Goal: Task Accomplishment & Management: Manage account settings

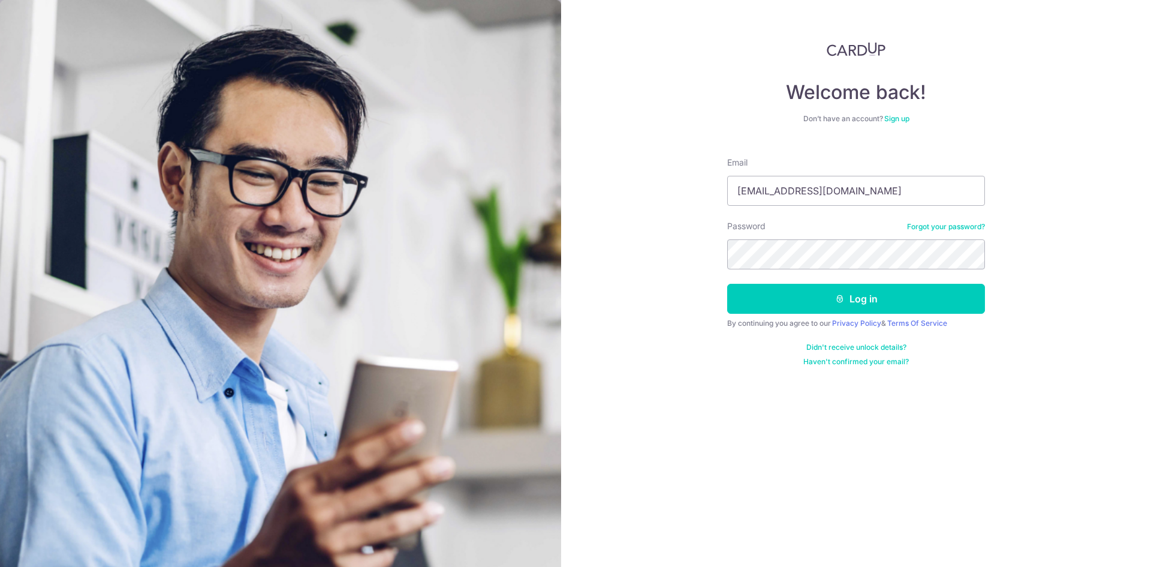
type input "[EMAIL_ADDRESS][DOMAIN_NAME]"
click at [727, 284] on button "Log in" at bounding box center [856, 299] width 258 height 30
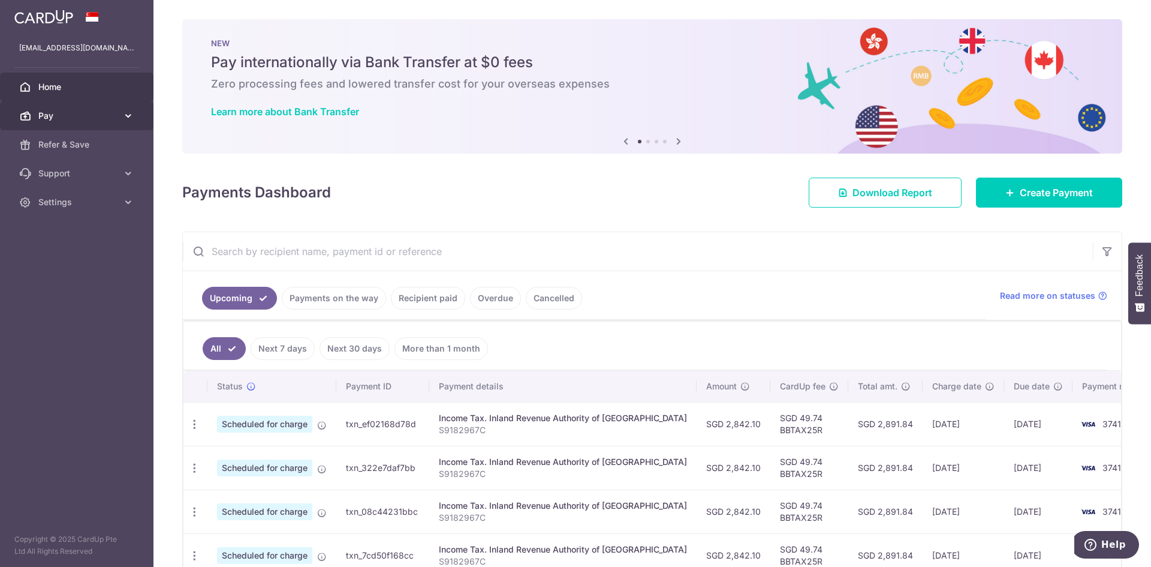
click at [82, 120] on span "Pay" at bounding box center [77, 116] width 79 height 12
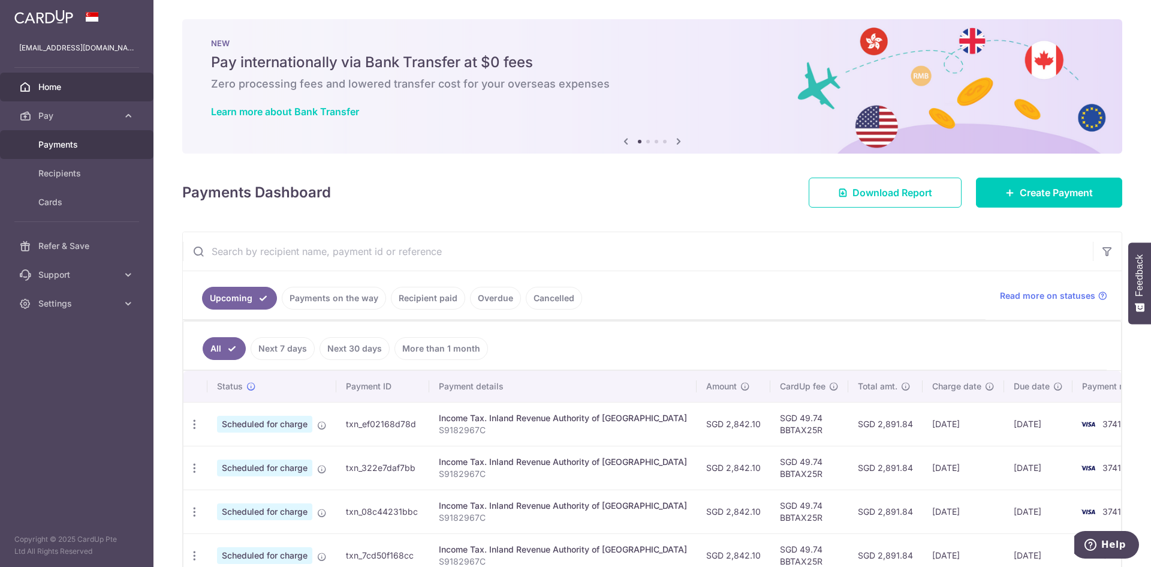
click at [73, 151] on link "Payments" at bounding box center [76, 144] width 153 height 29
click at [72, 200] on span "Cards" at bounding box center [77, 202] width 79 height 12
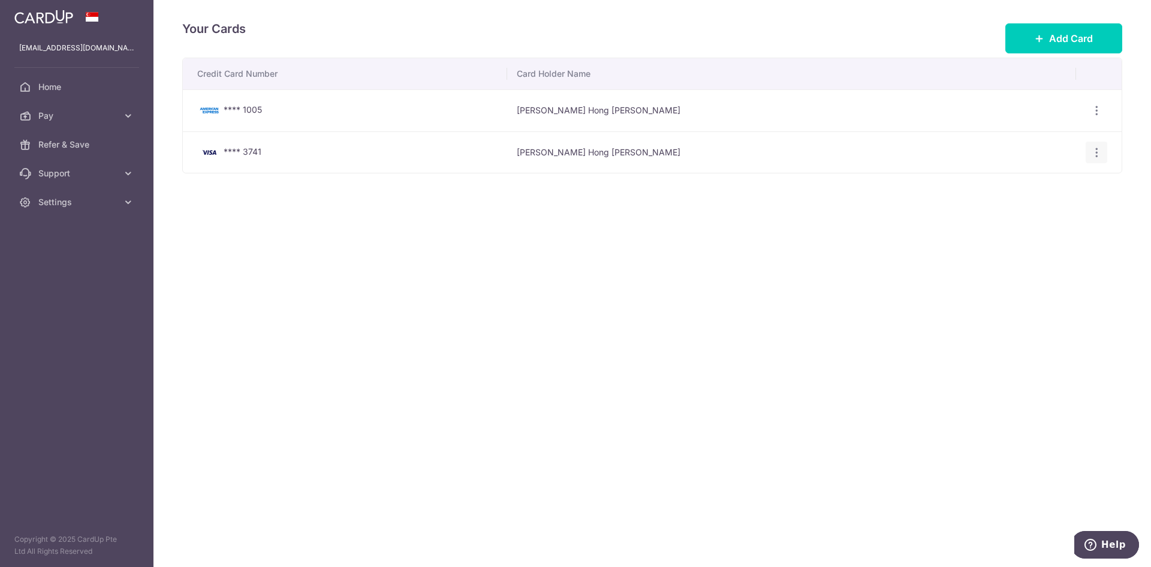
click at [1102, 158] on div "View/Edit Delete" at bounding box center [1097, 152] width 22 height 22
click at [1098, 150] on icon "button" at bounding box center [1096, 152] width 13 height 13
click at [1024, 183] on span "View/Edit" at bounding box center [1057, 185] width 82 height 14
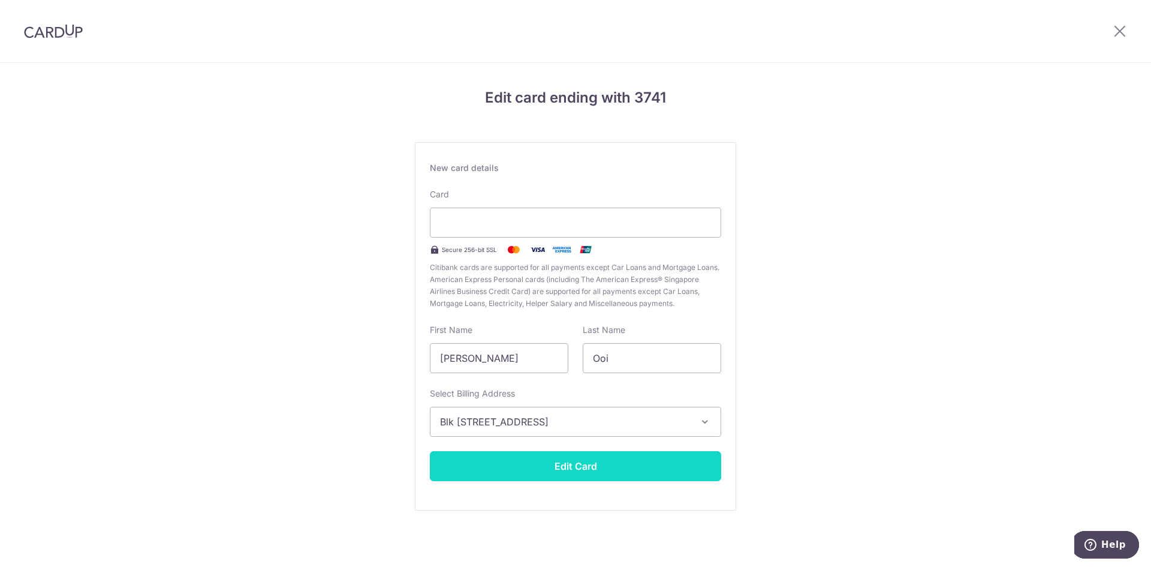
click at [577, 475] on button "Edit Card" at bounding box center [575, 466] width 291 height 30
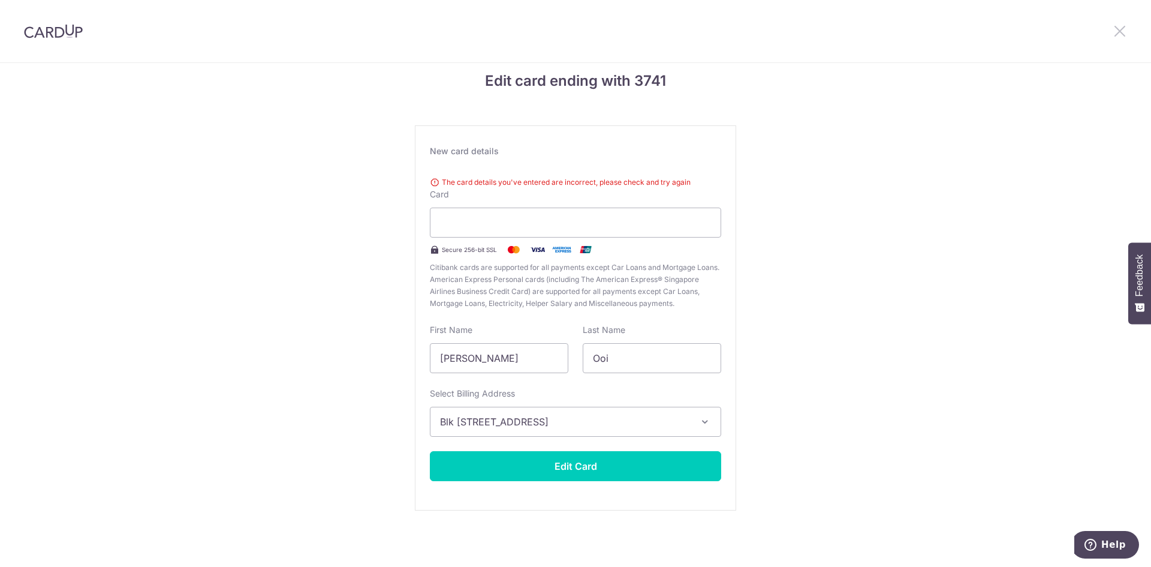
click at [1120, 34] on icon at bounding box center [1120, 30] width 14 height 15
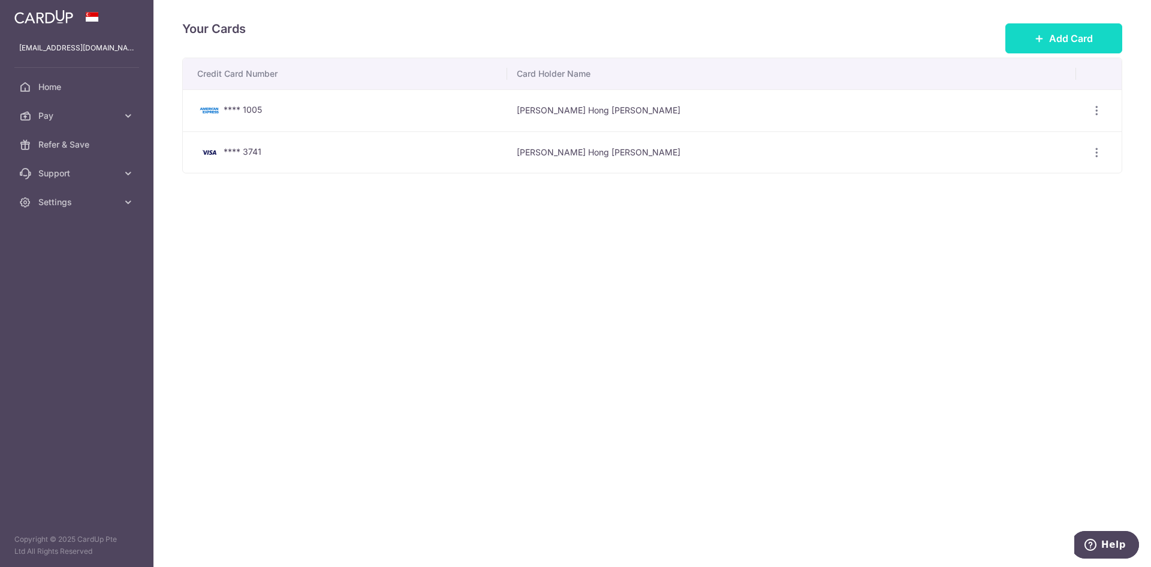
click at [1047, 43] on button "Add Card" at bounding box center [1063, 38] width 117 height 30
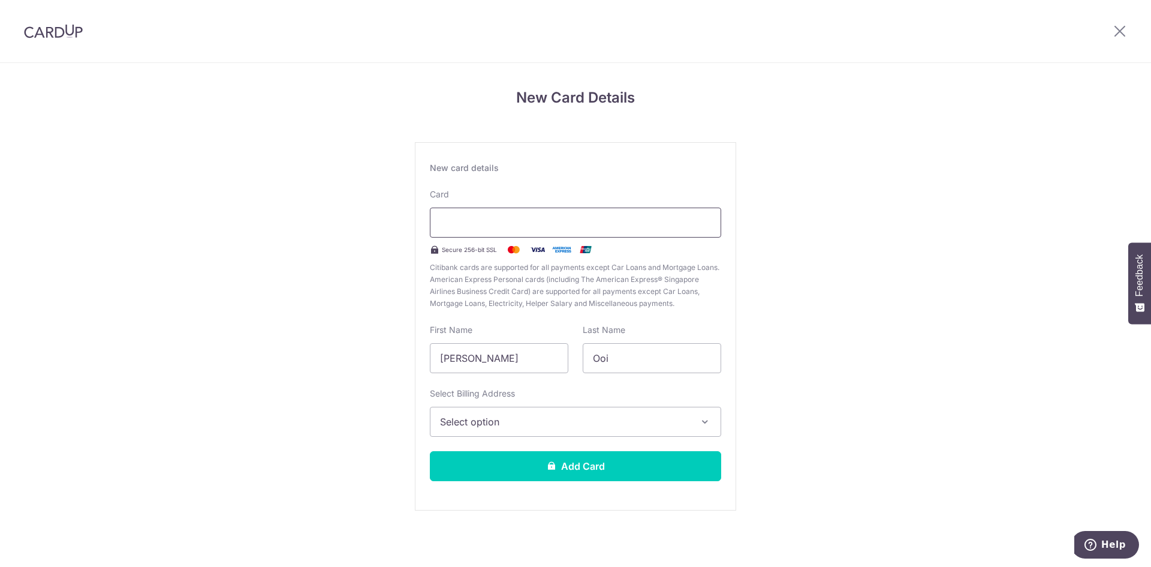
click at [513, 213] on div at bounding box center [575, 222] width 291 height 30
click at [510, 430] on button "Select option" at bounding box center [575, 421] width 291 height 30
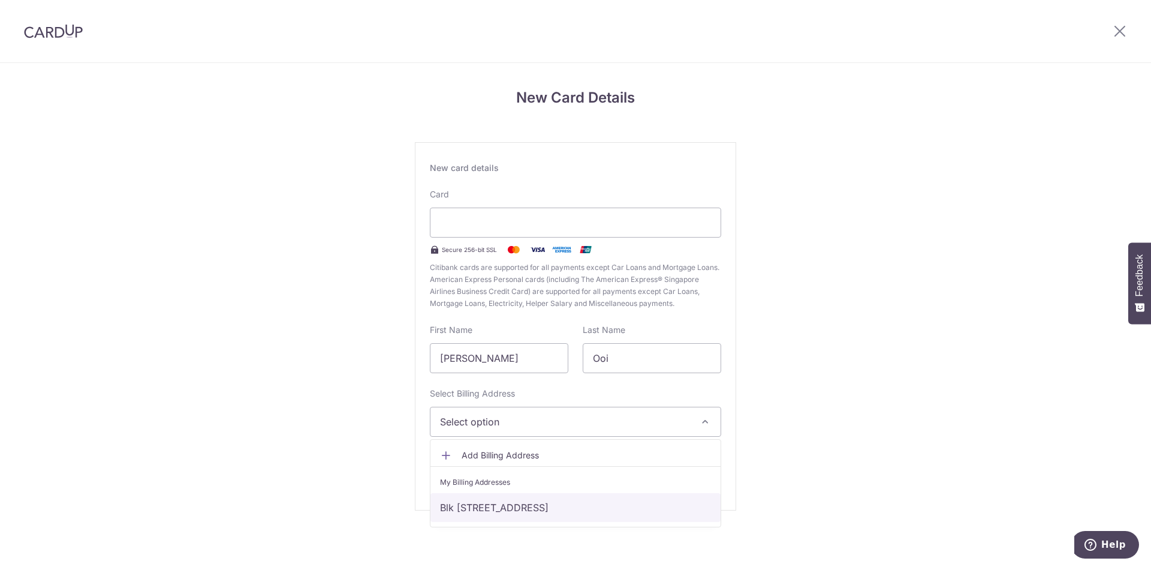
click at [502, 506] on link "Blk 282B, #13-579, Sengkang East Avenue, Singapore, Singapore, Singapore-542282" at bounding box center [575, 507] width 290 height 29
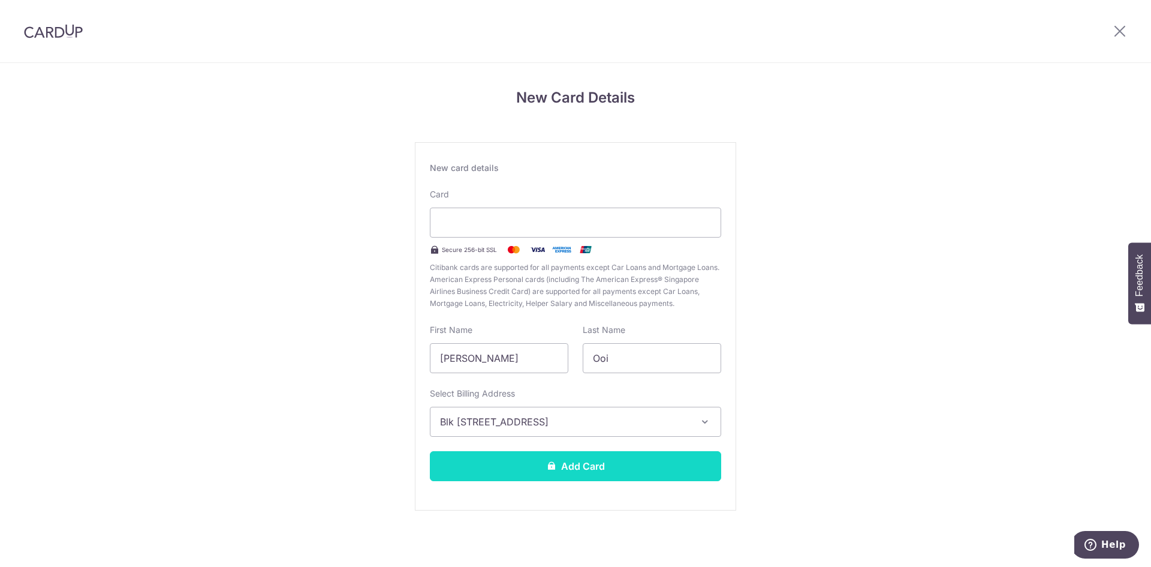
click at [519, 477] on button "Add Card" at bounding box center [575, 466] width 291 height 30
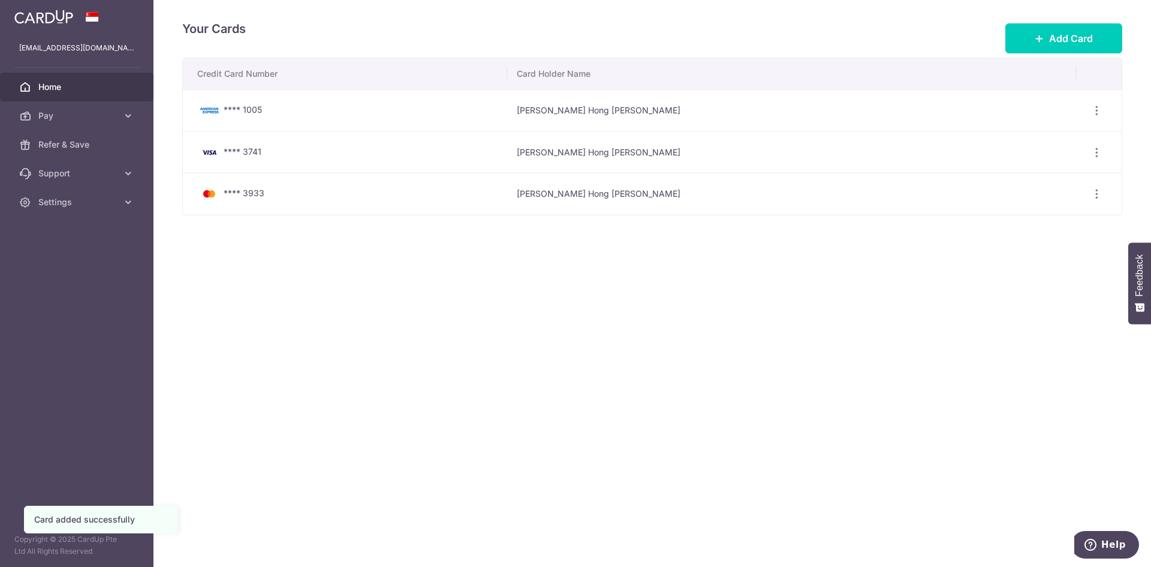
click at [81, 89] on span "Home" at bounding box center [77, 87] width 79 height 12
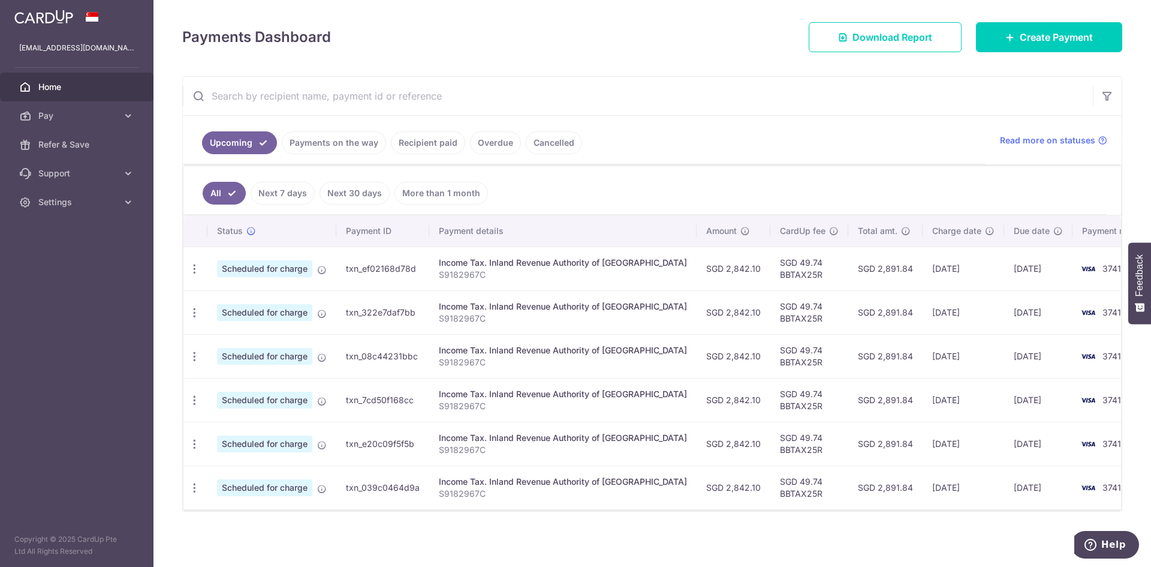
scroll to position [156, 0]
click at [195, 270] on icon "button" at bounding box center [194, 267] width 13 height 13
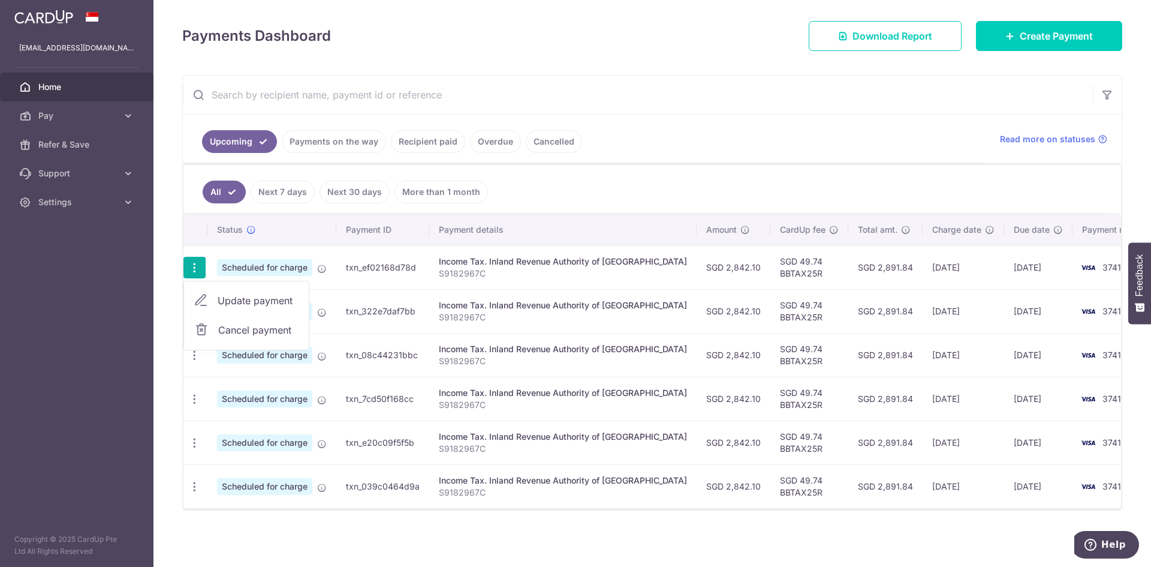
click at [215, 298] on link "Update payment" at bounding box center [246, 300] width 125 height 29
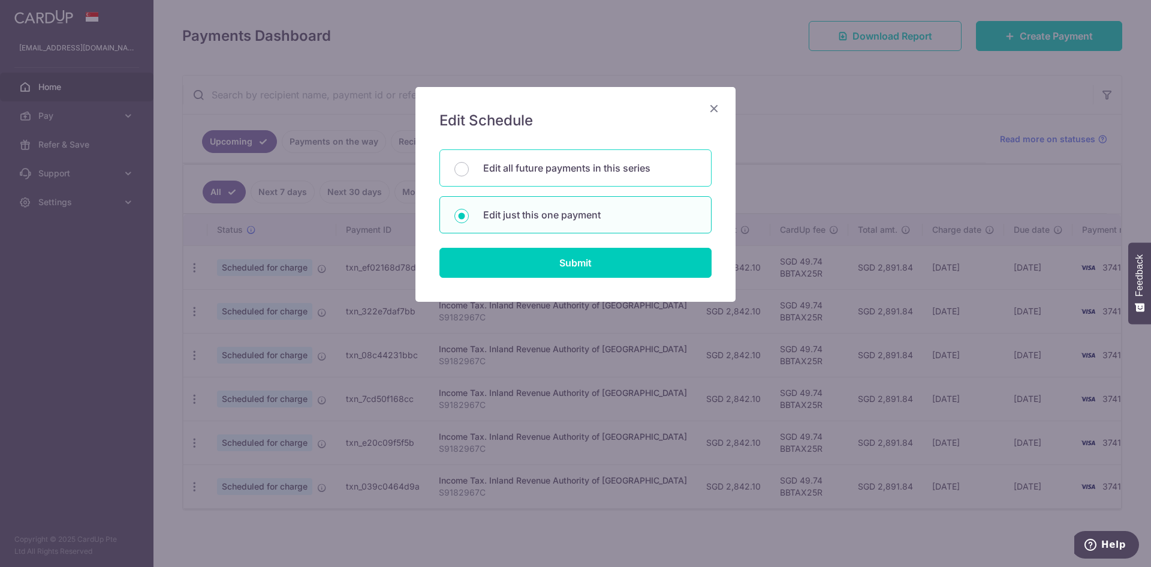
click at [537, 174] on p "Edit all future payments in this series" at bounding box center [589, 168] width 213 height 14
click at [469, 174] on input "Edit all future payments in this series" at bounding box center [461, 169] width 14 height 14
radio input "true"
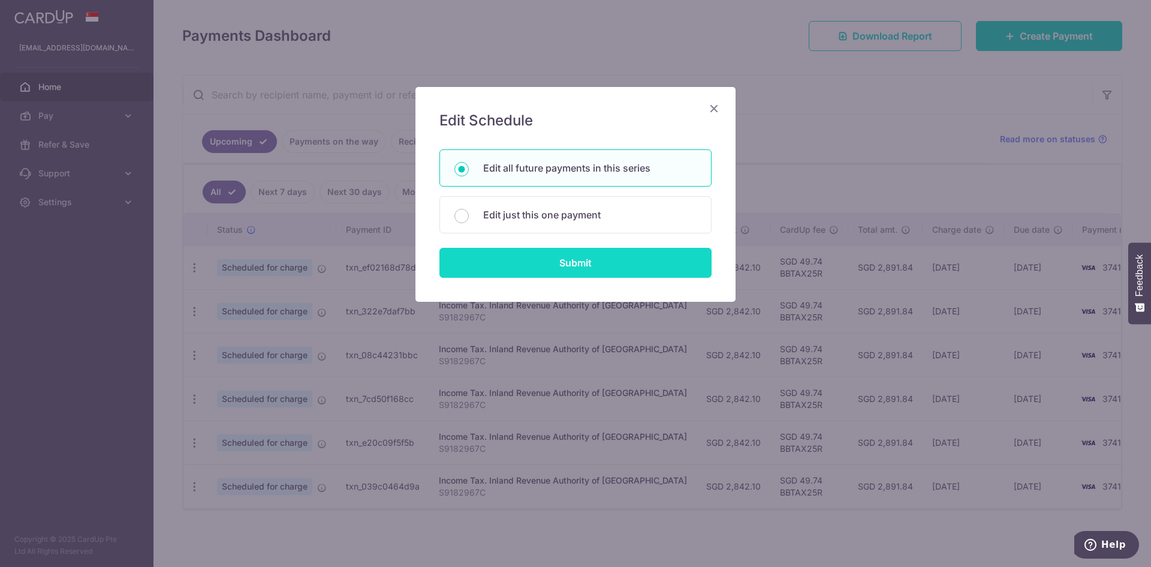
click at [573, 261] on input "Submit" at bounding box center [575, 263] width 272 height 30
radio input "true"
type input "2,842.10"
type input "S9182967C"
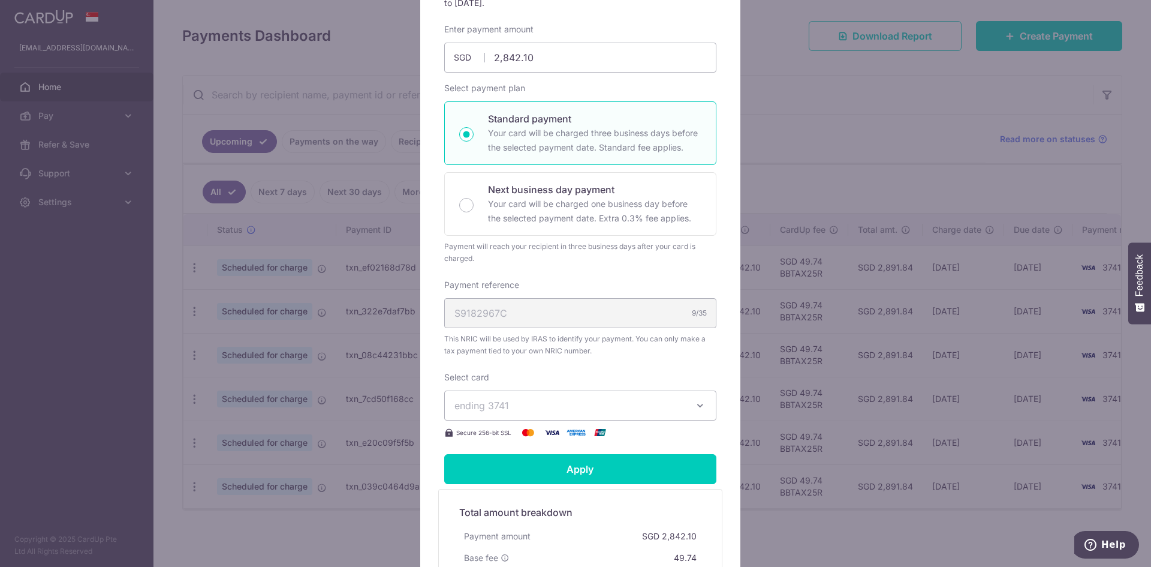
scroll to position [180, 0]
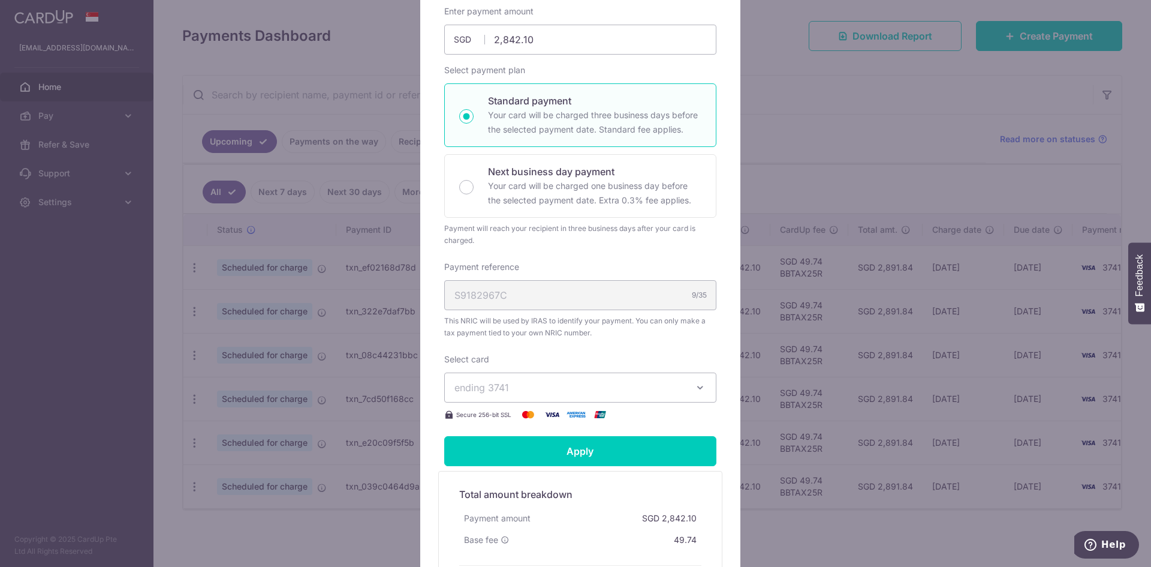
click at [607, 382] on span "ending 3741" at bounding box center [569, 387] width 230 height 14
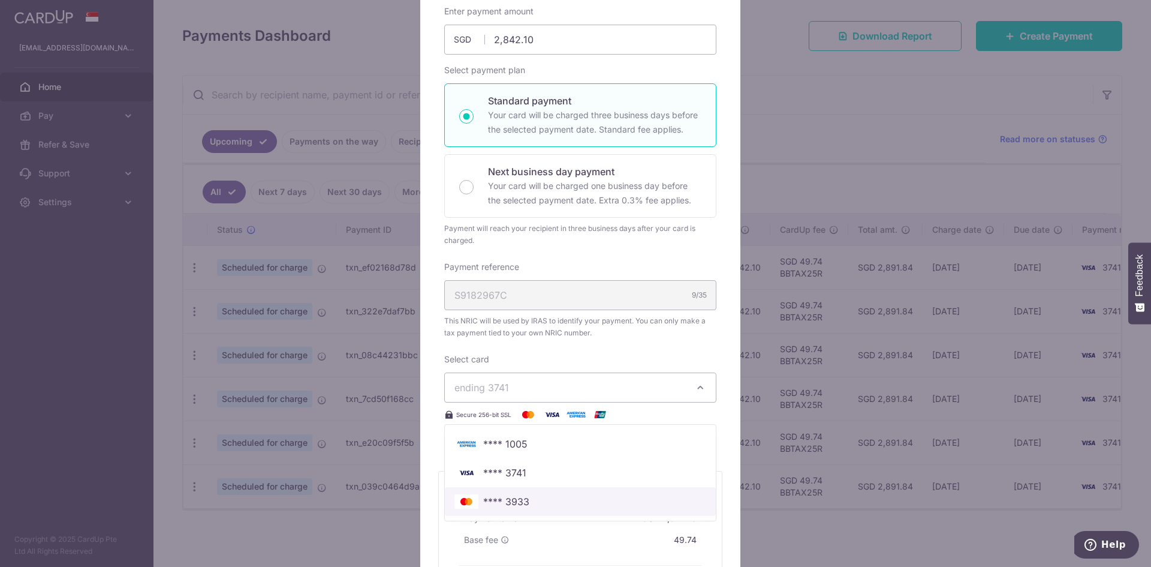
click at [565, 502] on span "**** 3933" at bounding box center [580, 501] width 252 height 14
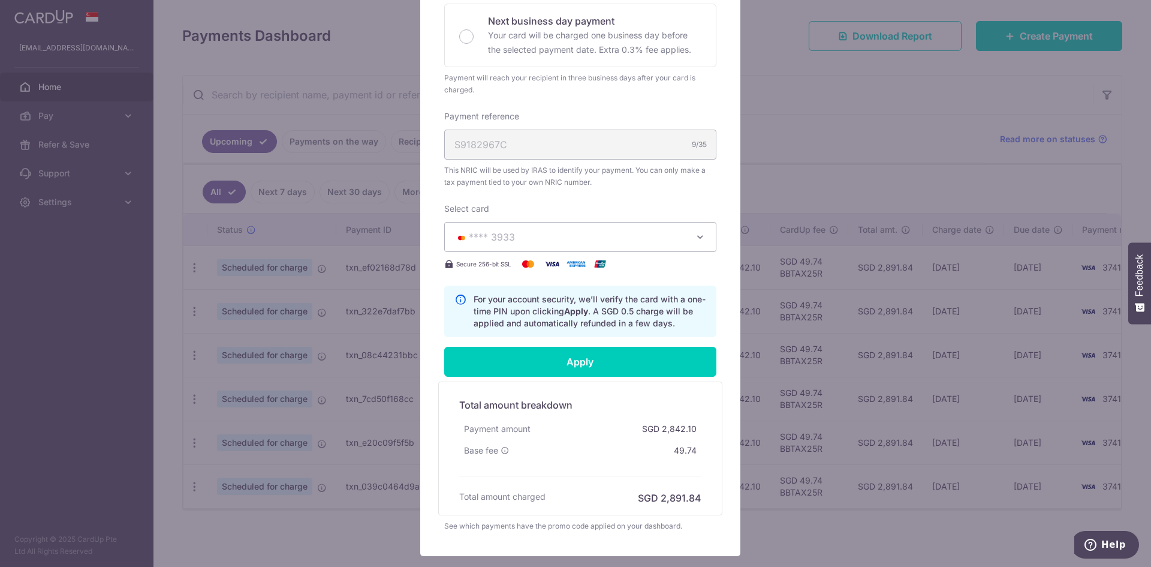
scroll to position [360, 0]
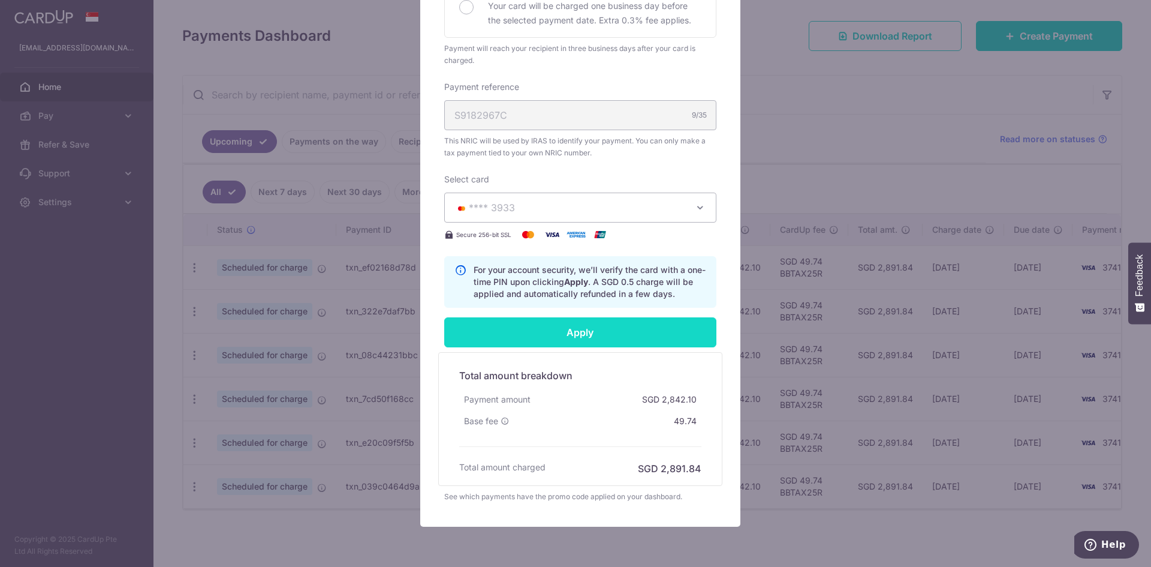
click at [610, 338] on input "Apply" at bounding box center [580, 332] width 272 height 30
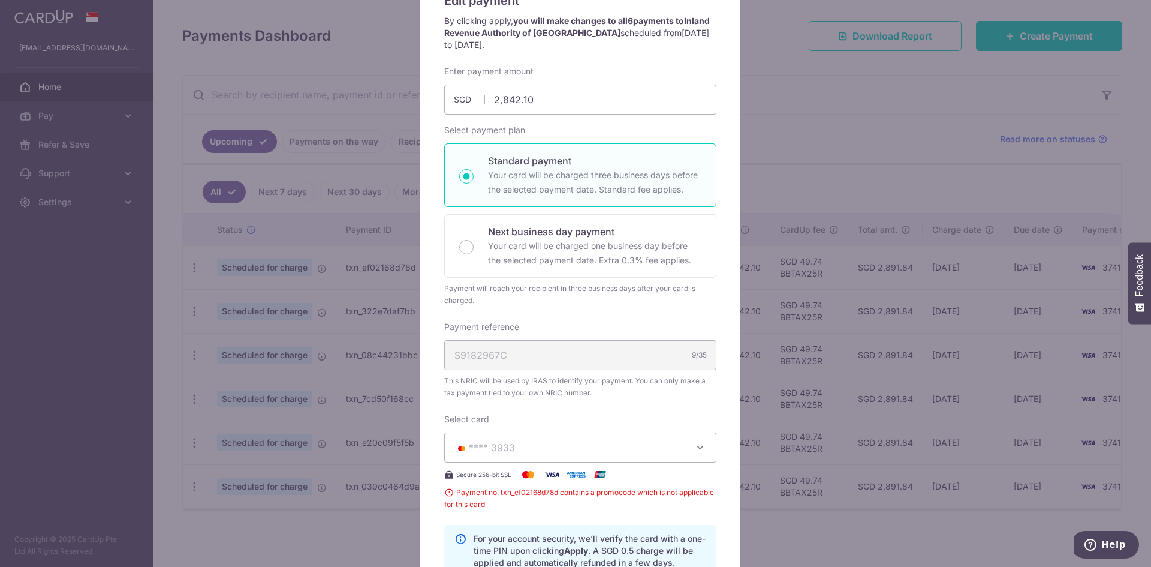
scroll to position [0, 0]
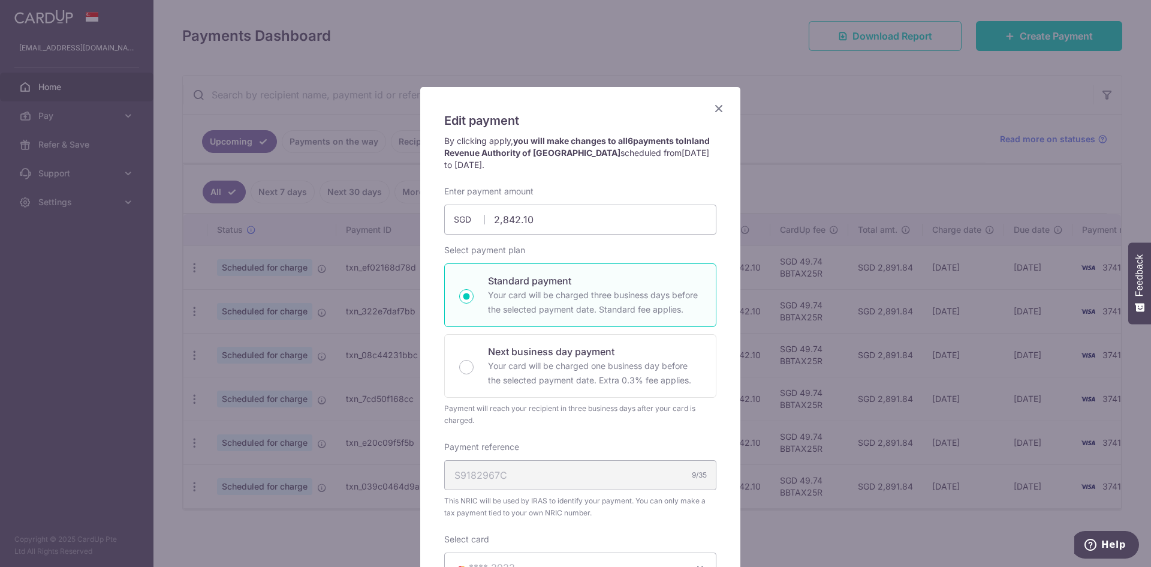
click at [714, 107] on icon "Close" at bounding box center [719, 108] width 14 height 15
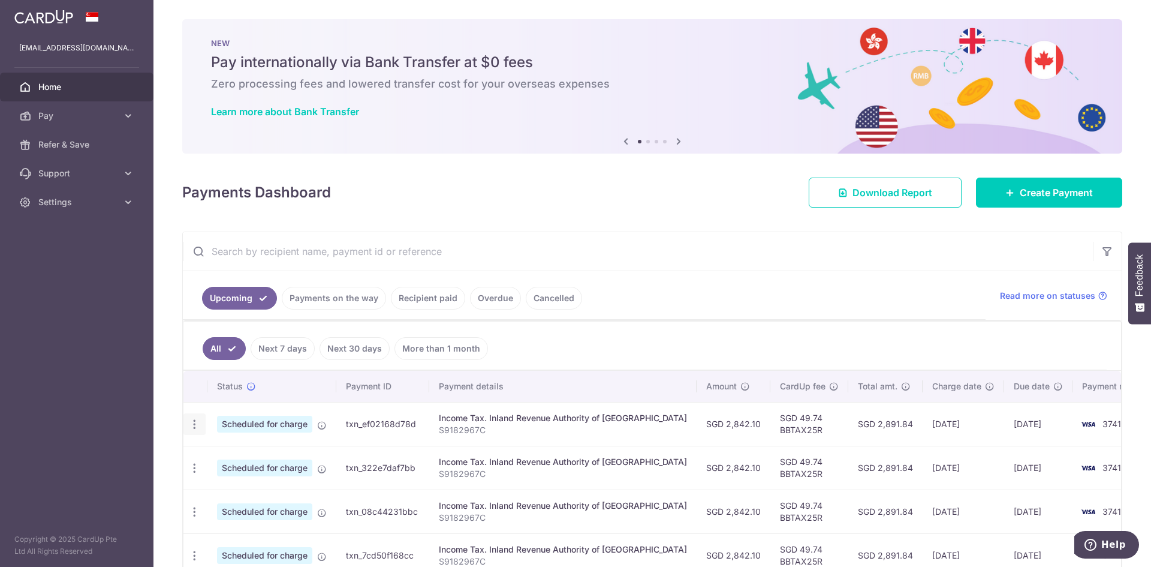
click at [200, 427] on div "Update payment Cancel payment" at bounding box center [194, 424] width 22 height 22
click at [196, 427] on icon "button" at bounding box center [194, 424] width 13 height 13
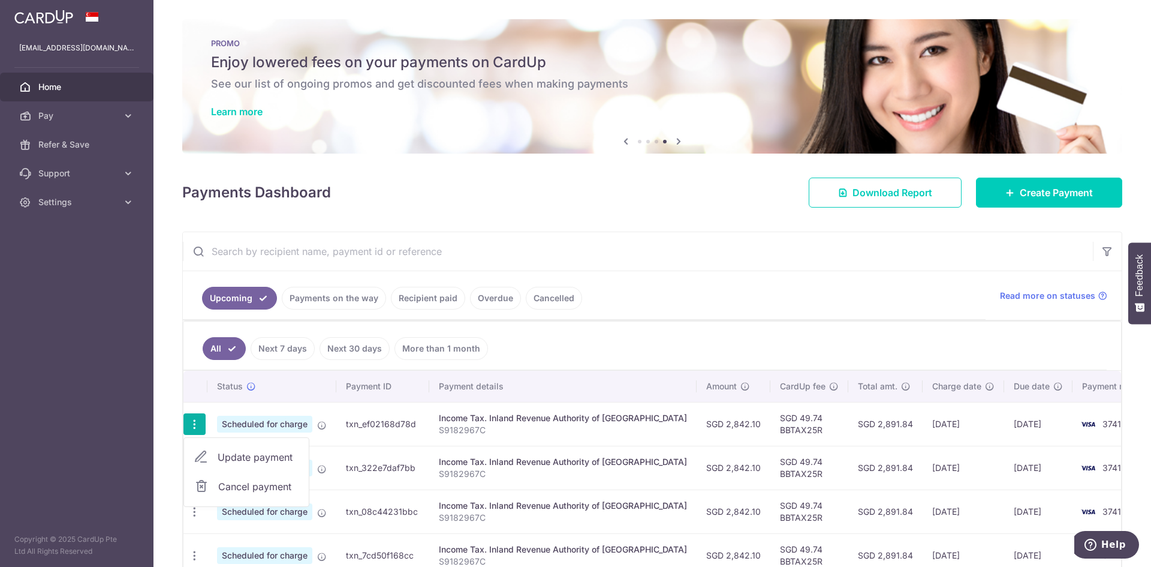
click at [636, 341] on ul "All Next 7 days Next 30 days More than 1 month" at bounding box center [644, 345] width 923 height 49
click at [626, 217] on div "× Pause Schedule Pause all future payments in this series Pause just this one p…" at bounding box center [652, 283] width 998 height 567
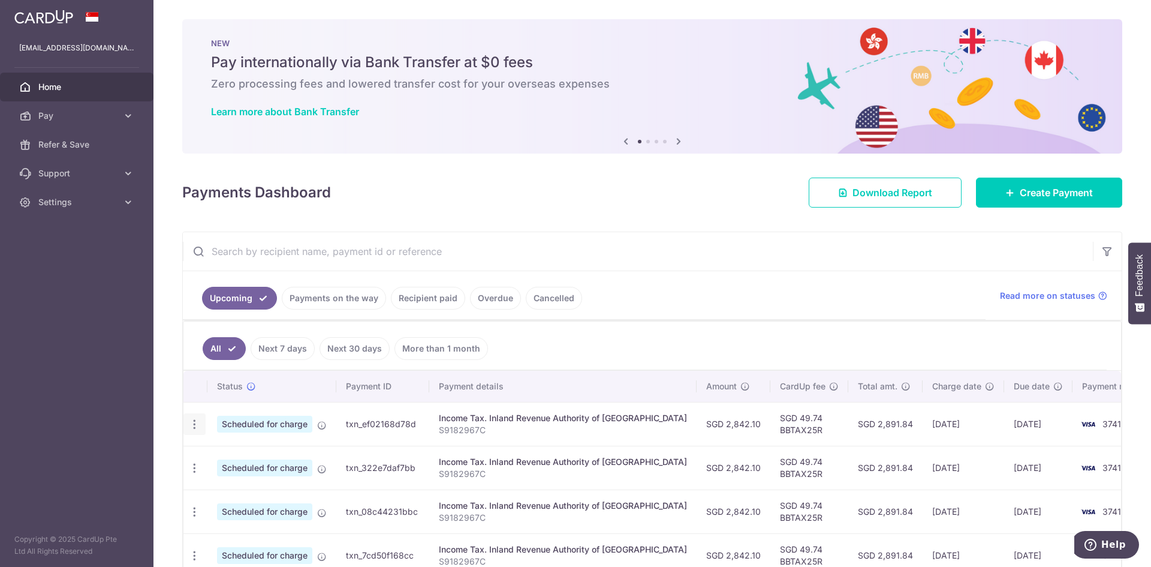
click at [199, 429] on icon "button" at bounding box center [194, 424] width 13 height 13
click at [216, 449] on link "Update payment" at bounding box center [246, 456] width 125 height 29
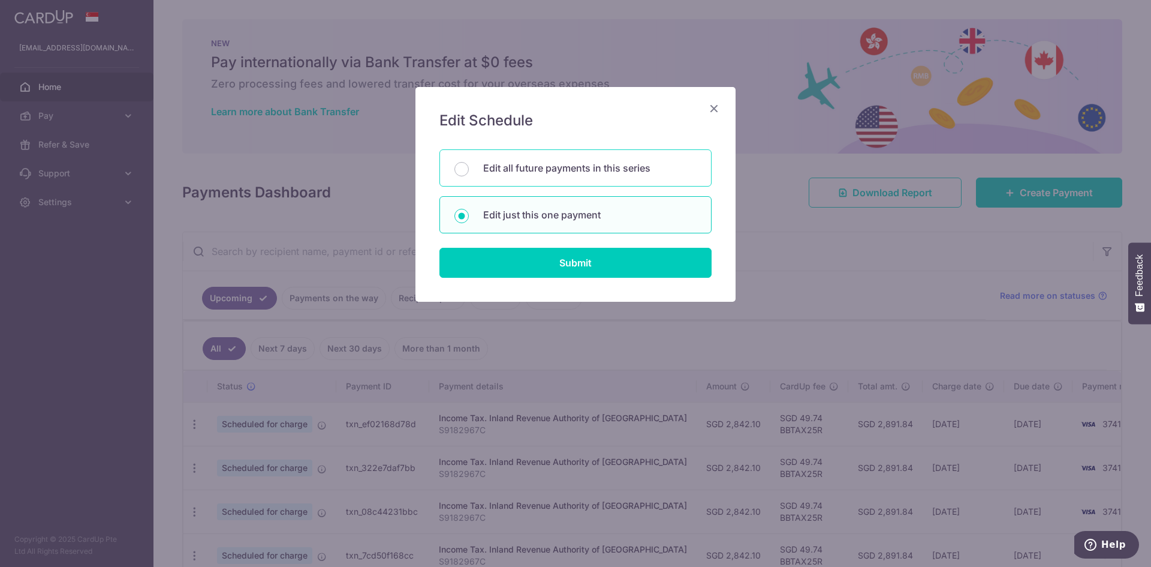
click at [582, 180] on div "Edit all future payments in this series" at bounding box center [575, 167] width 272 height 37
radio input "true"
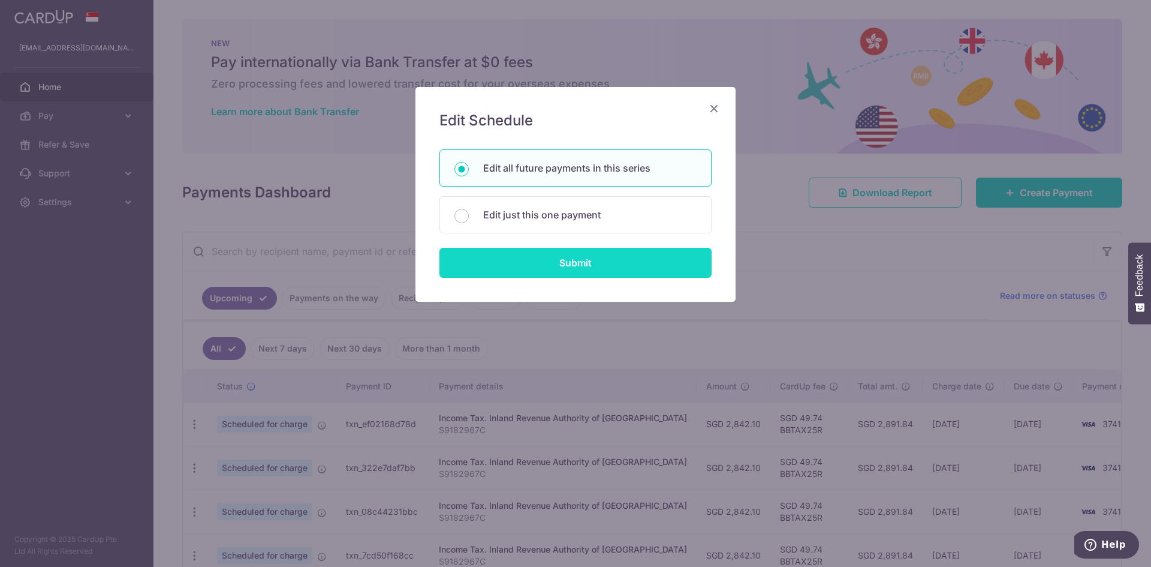
click at [577, 273] on input "Submit" at bounding box center [575, 263] width 272 height 30
radio input "true"
type input "2,842.10"
type input "S9182967C"
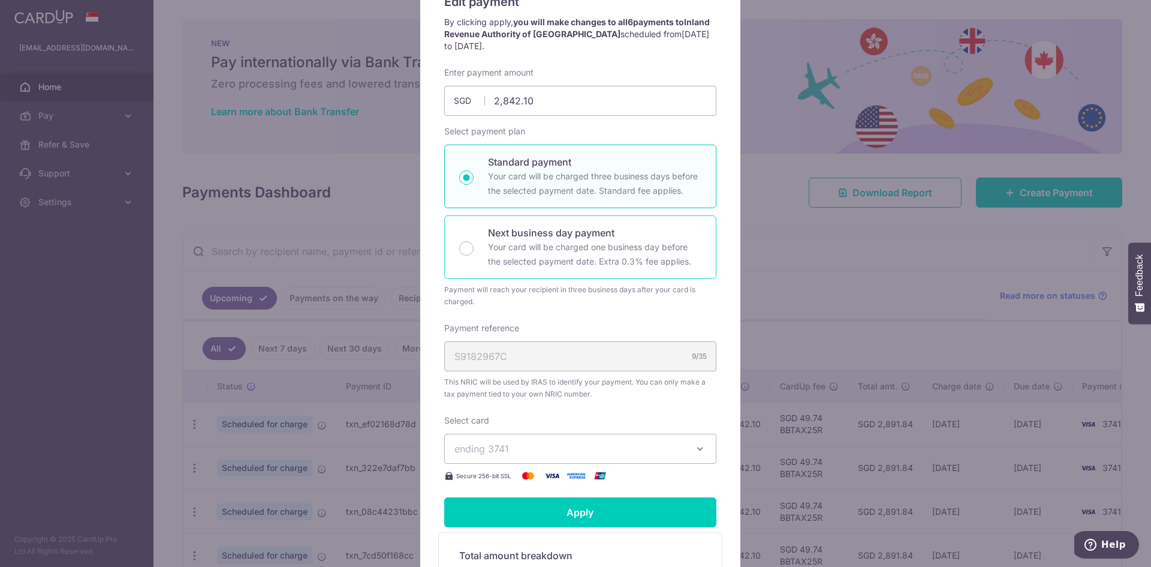
scroll to position [120, 0]
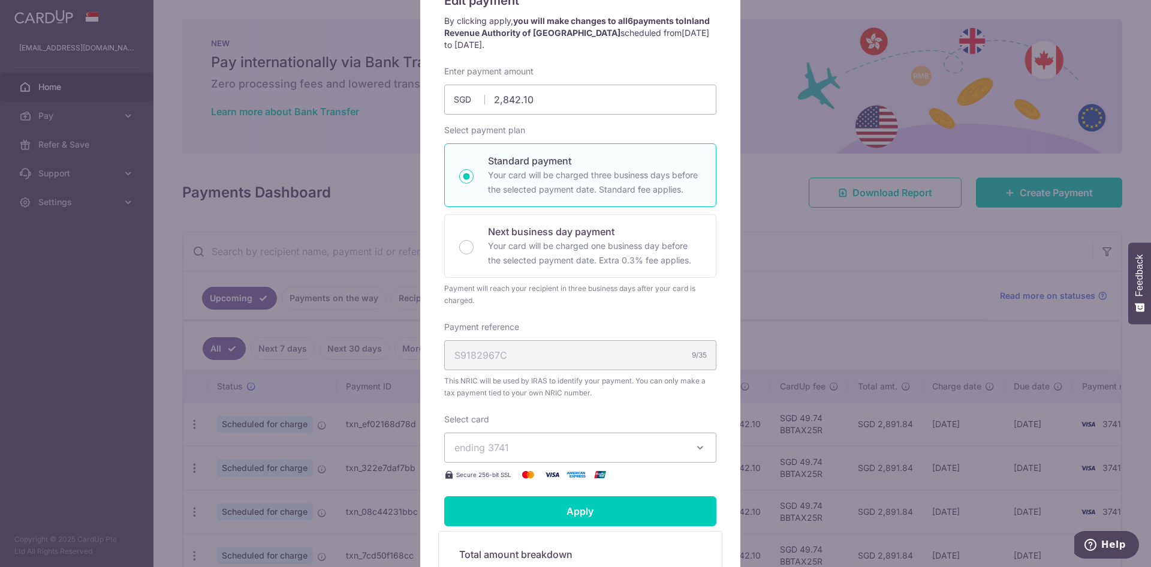
click at [581, 439] on button "ending 3741" at bounding box center [580, 447] width 272 height 30
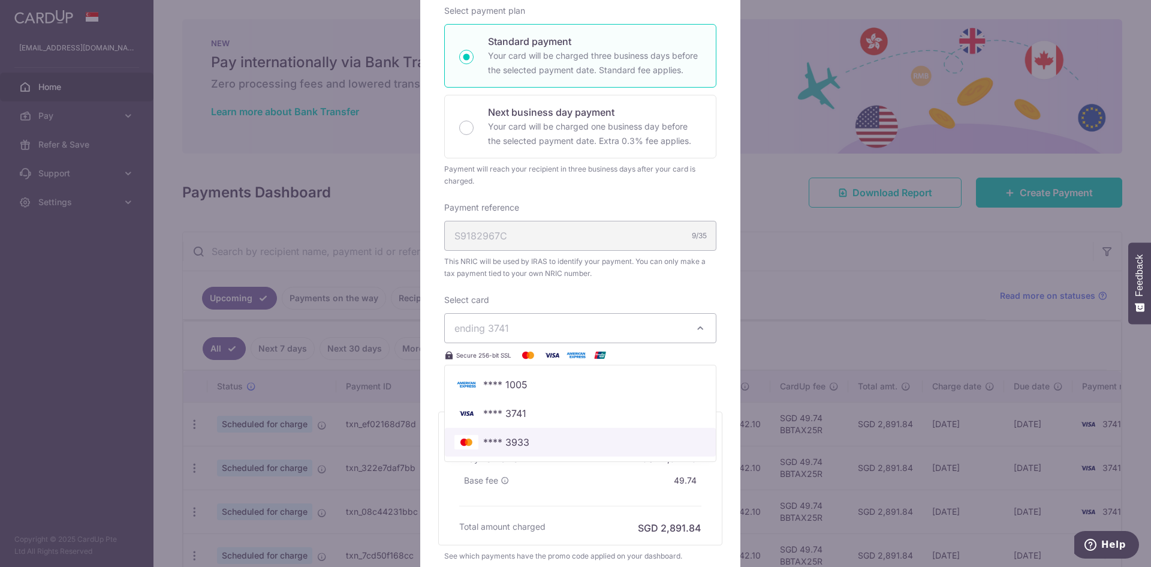
scroll to position [240, 0]
click at [544, 441] on span "**** 3933" at bounding box center [580, 441] width 252 height 14
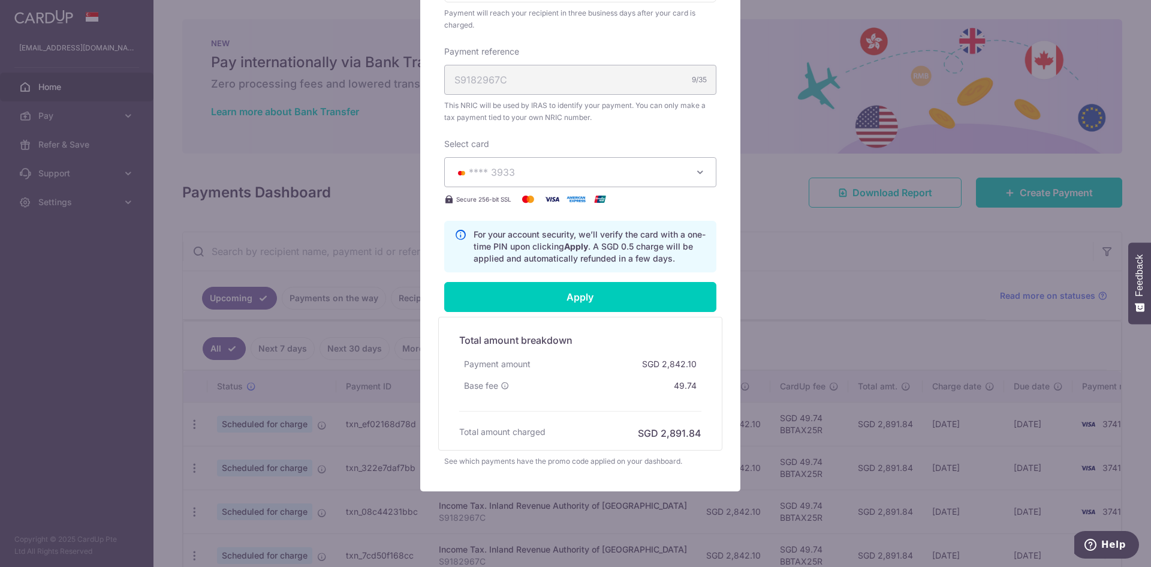
scroll to position [406, 0]
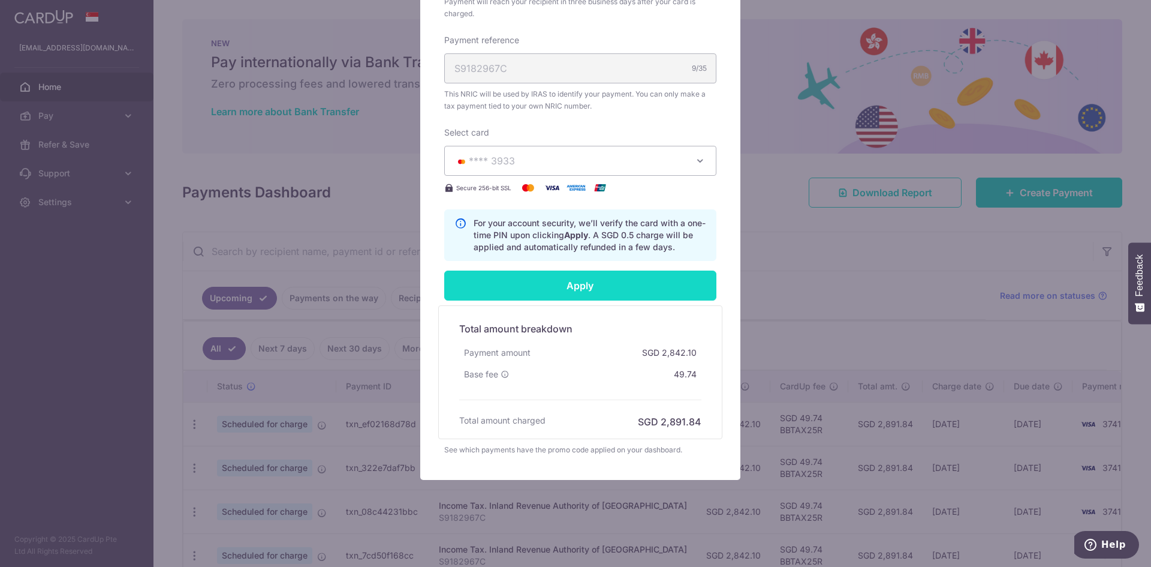
click at [590, 288] on input "Apply" at bounding box center [580, 285] width 272 height 30
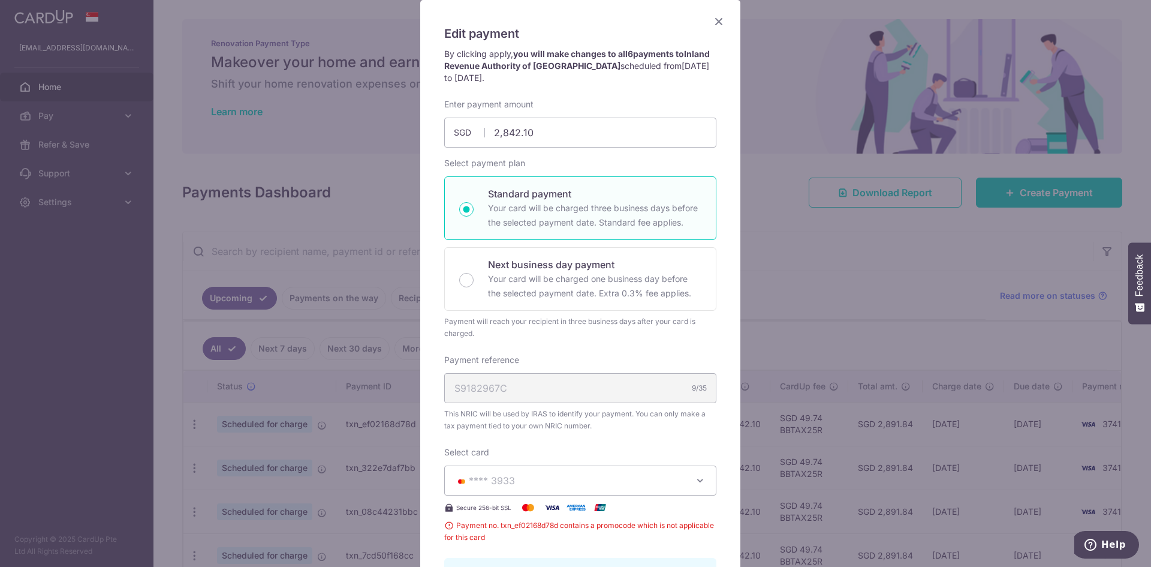
scroll to position [0, 0]
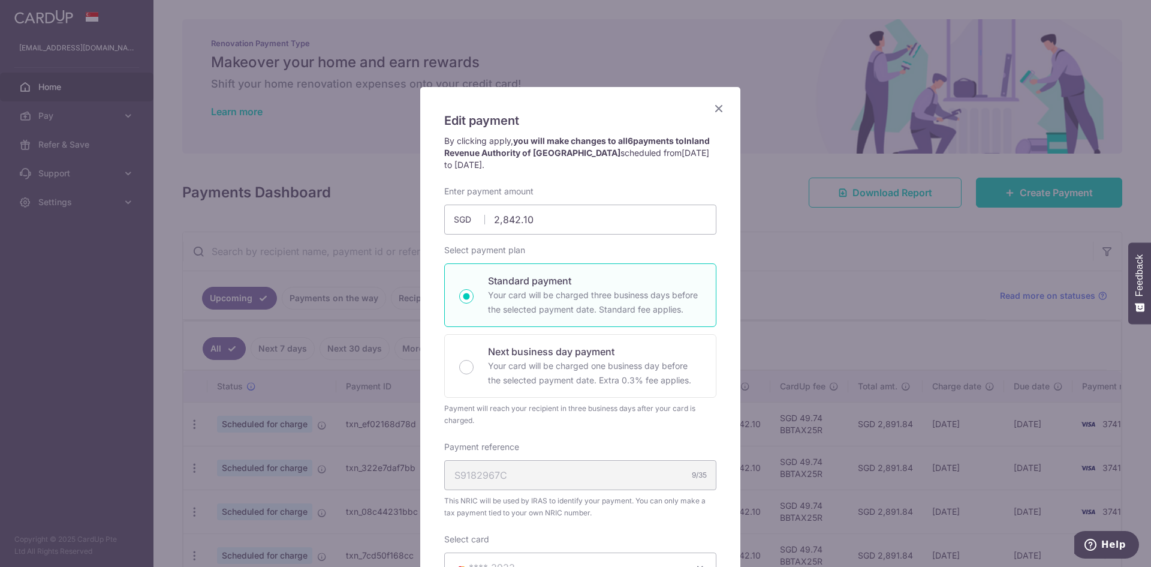
click at [715, 107] on icon "Close" at bounding box center [719, 108] width 14 height 15
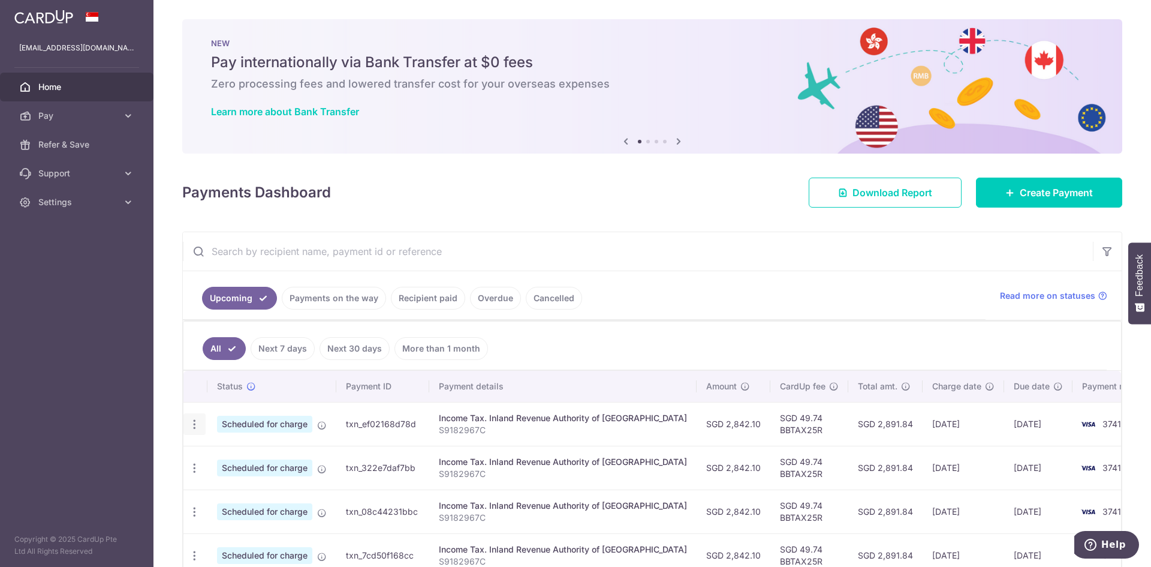
click at [203, 429] on div "Update payment Cancel payment" at bounding box center [194, 424] width 22 height 22
click at [200, 427] on icon "button" at bounding box center [194, 424] width 13 height 13
click at [219, 484] on span "Cancel payment" at bounding box center [258, 486] width 80 height 14
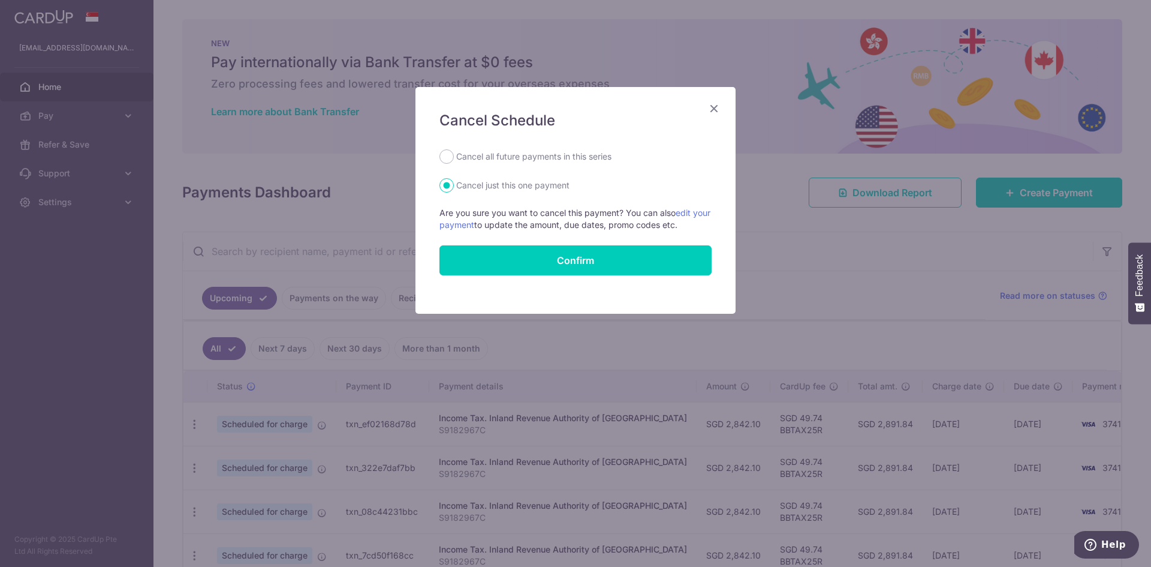
click at [527, 160] on label "Cancel all future payments in this series" at bounding box center [533, 156] width 155 height 14
click at [454, 160] on input "Cancel all future payments in this series" at bounding box center [446, 156] width 14 height 14
radio input "true"
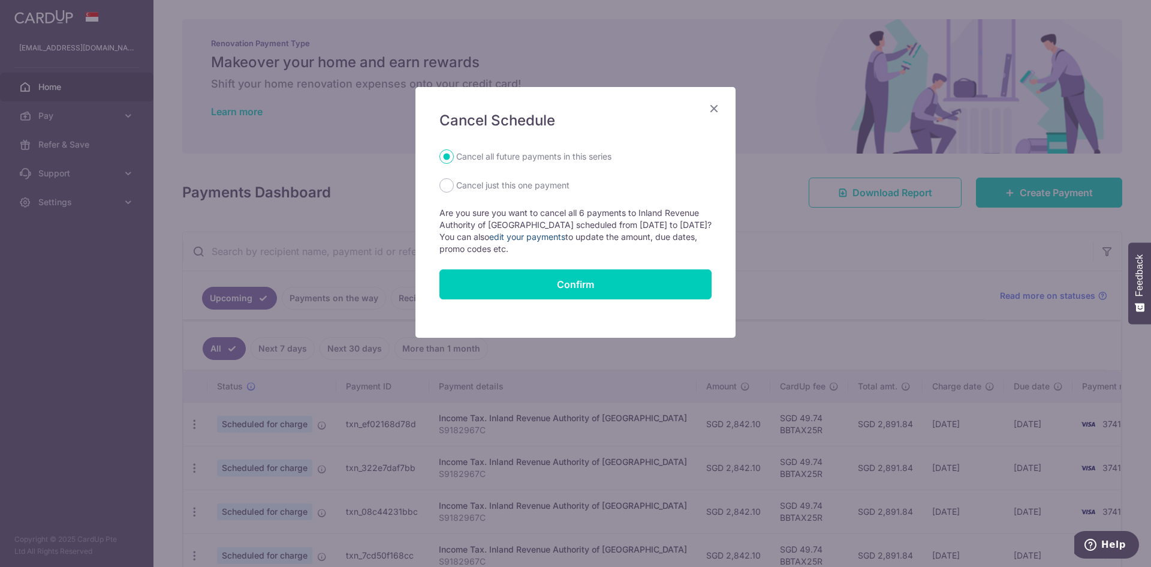
click at [536, 234] on link "edit your payments" at bounding box center [527, 236] width 76 height 10
click at [710, 108] on icon "Close" at bounding box center [714, 108] width 14 height 15
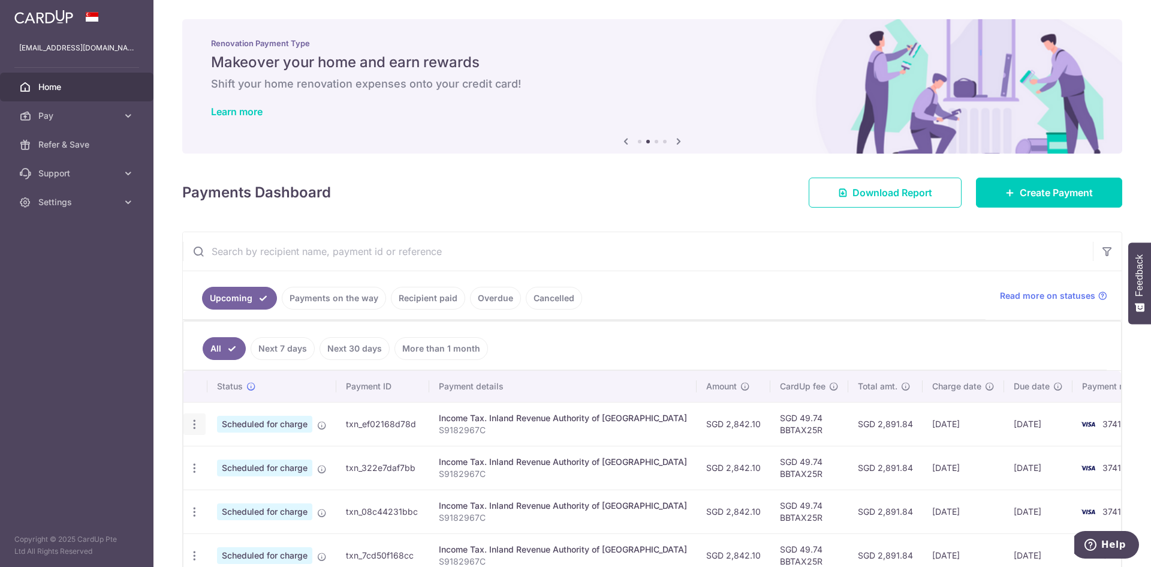
click at [194, 433] on div "Update payment Cancel payment" at bounding box center [194, 424] width 22 height 22
click at [193, 429] on icon "button" at bounding box center [194, 424] width 13 height 13
drag, startPoint x: 855, startPoint y: 275, endPoint x: 856, endPoint y: 281, distance: 6.0
click at [856, 279] on ul "Upcoming Payments on the way Recipient paid Overdue Cancelled" at bounding box center [584, 295] width 803 height 49
click at [83, 205] on span "Settings" at bounding box center [77, 202] width 79 height 12
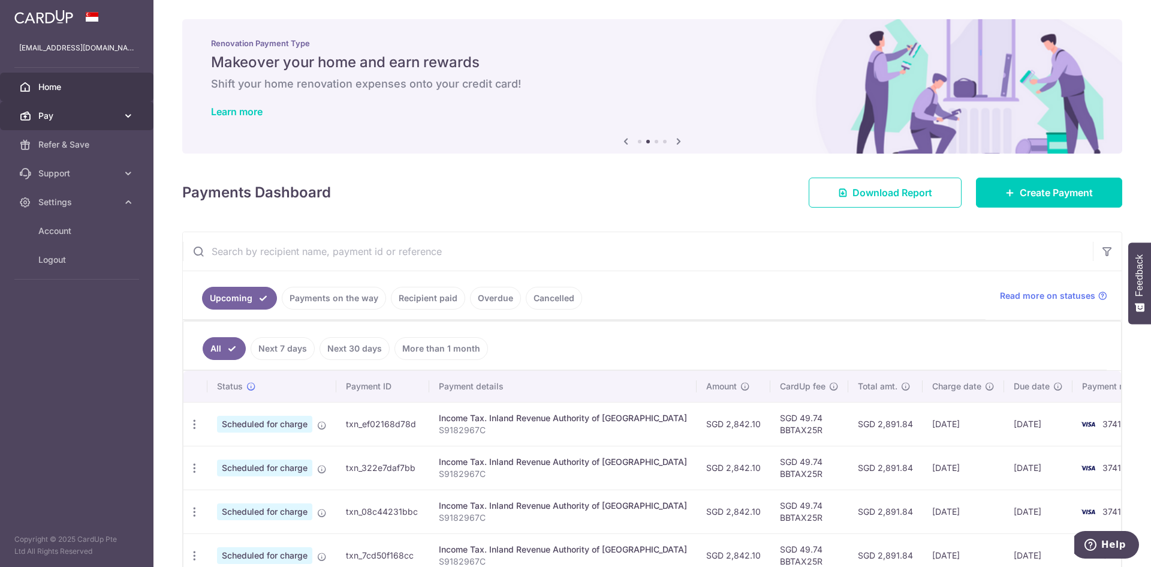
click at [119, 122] on link "Pay" at bounding box center [76, 115] width 153 height 29
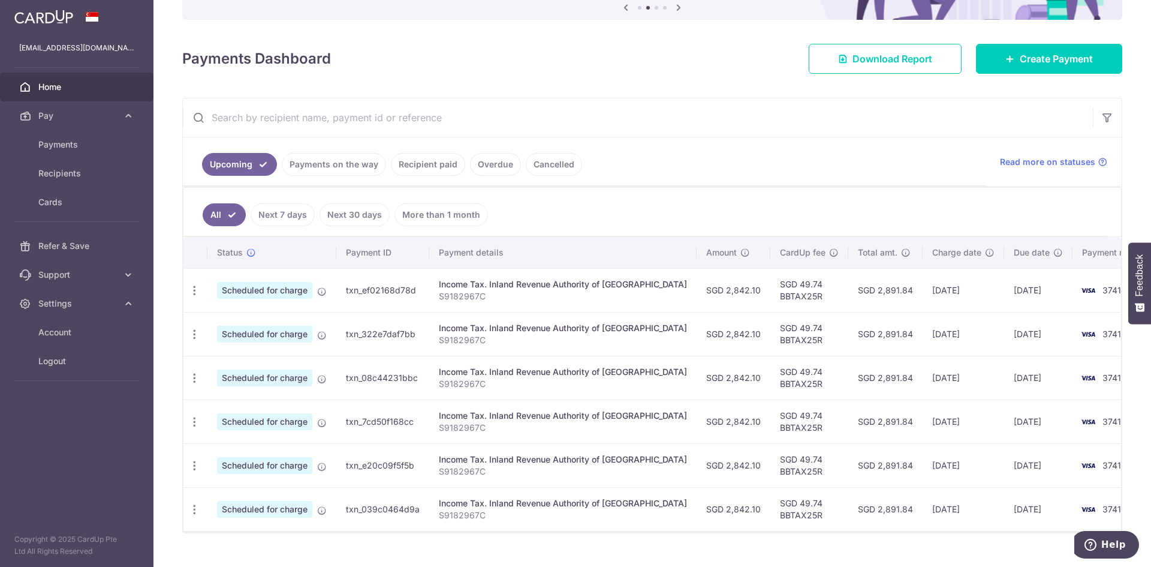
scroll to position [156, 0]
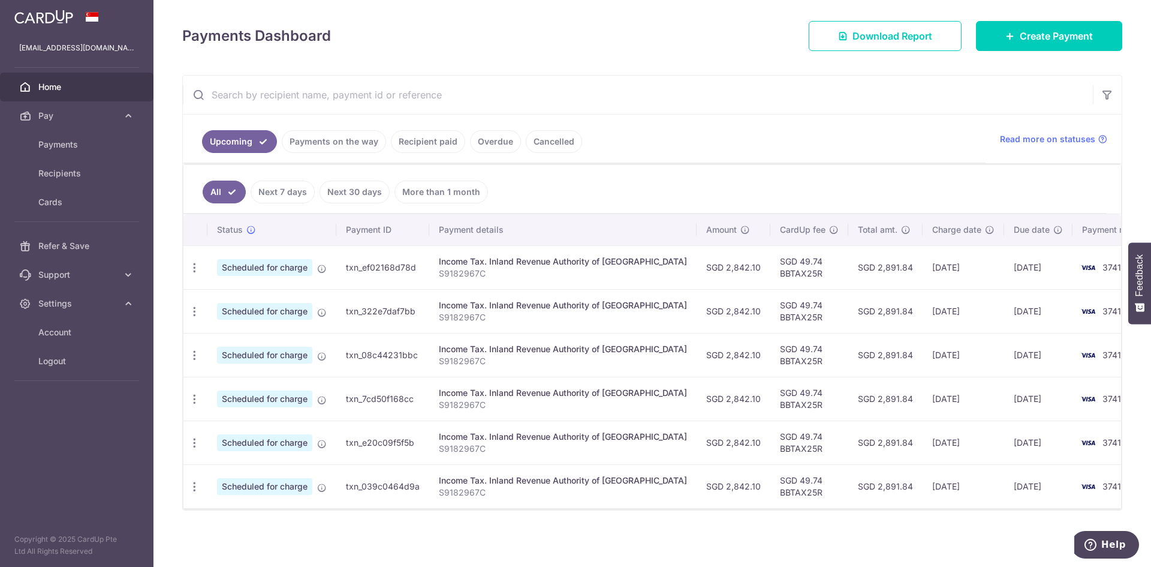
click at [319, 280] on td "Scheduled for charge" at bounding box center [271, 267] width 129 height 44
click at [192, 273] on icon "button" at bounding box center [194, 267] width 13 height 13
click at [213, 301] on link "Update payment" at bounding box center [246, 300] width 125 height 29
radio input "true"
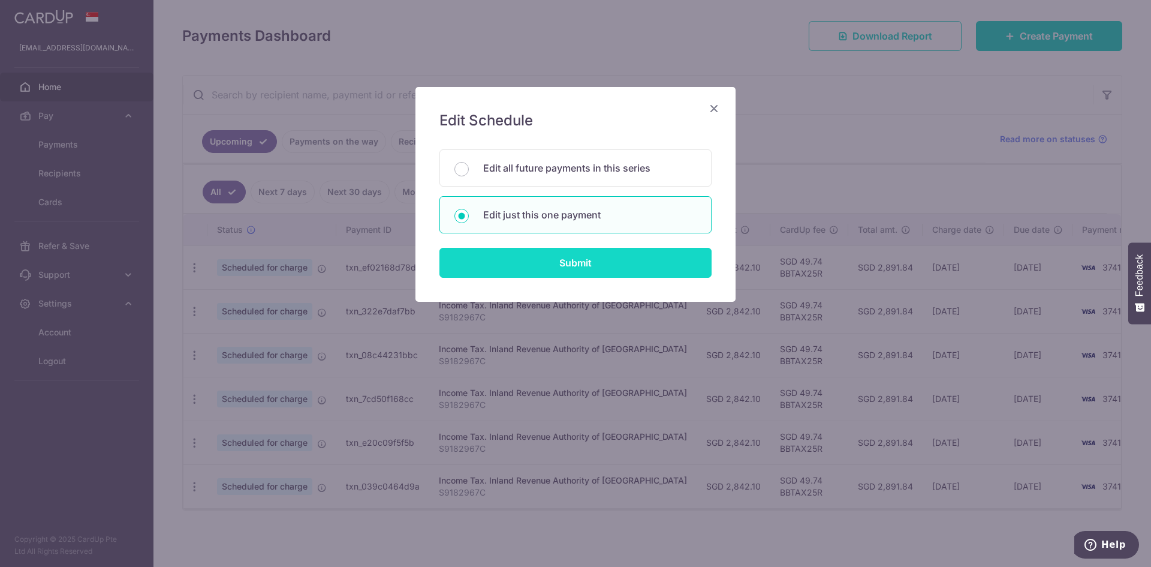
click at [546, 260] on input "Submit" at bounding box center [575, 263] width 272 height 30
radio input "true"
type input "2,842.10"
type input "23/10/2025"
type input "S9182967C"
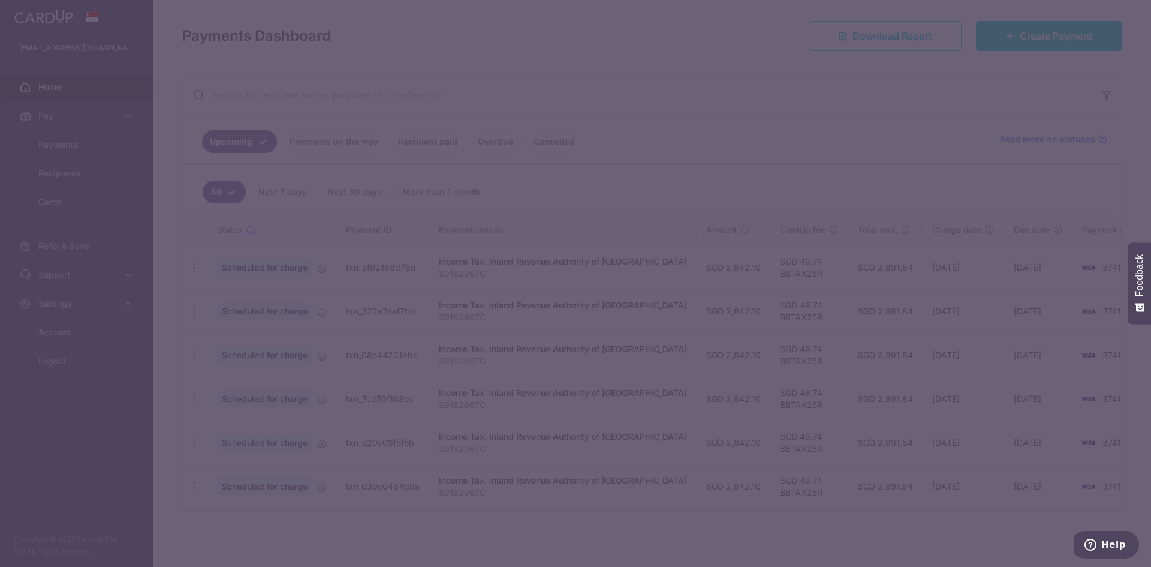
type input "BBTAX25R"
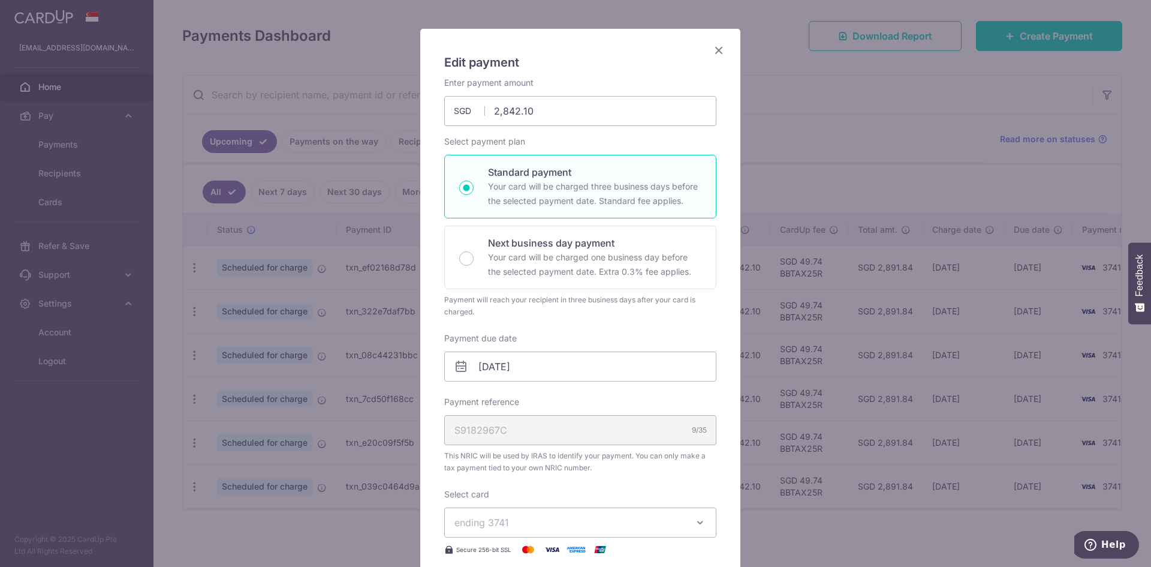
scroll to position [0, 0]
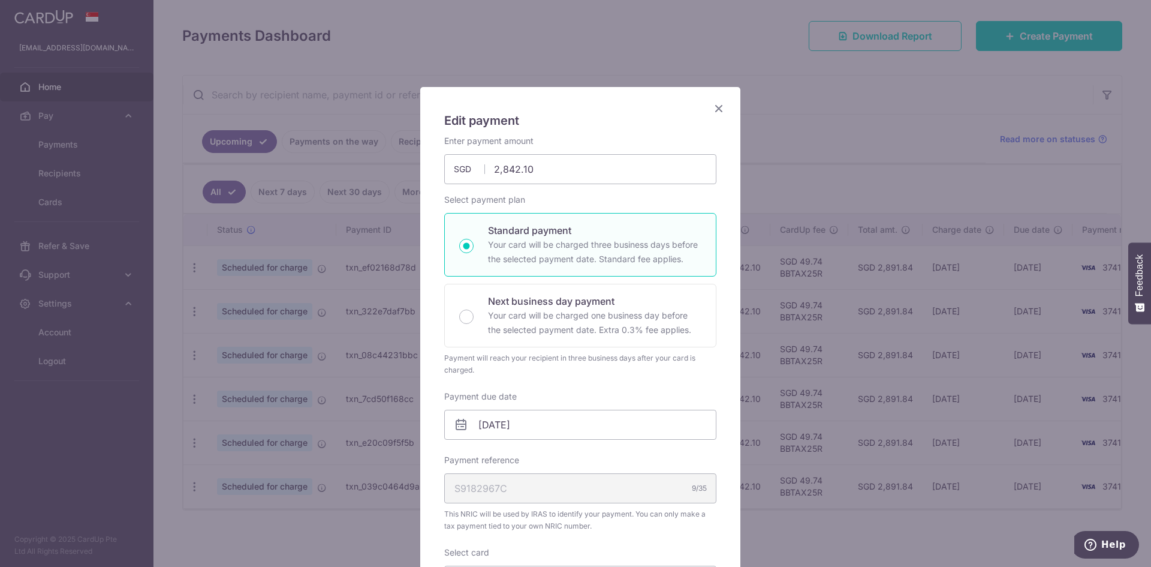
click at [716, 106] on icon "Close" at bounding box center [719, 108] width 14 height 15
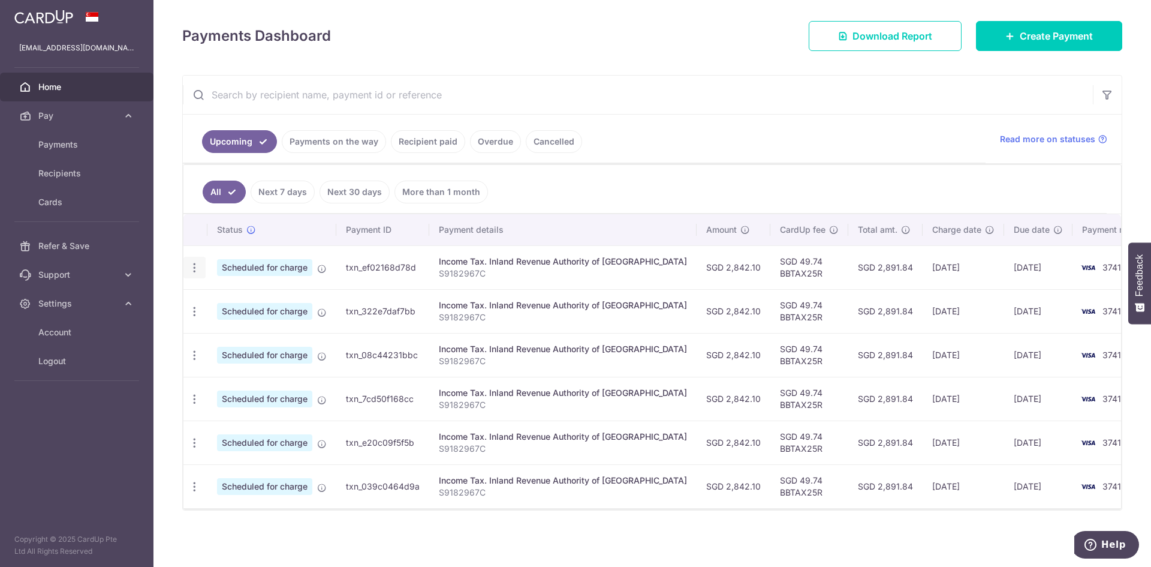
click at [194, 270] on icon "button" at bounding box center [194, 267] width 13 height 13
click at [212, 305] on link "Update payment" at bounding box center [246, 300] width 125 height 29
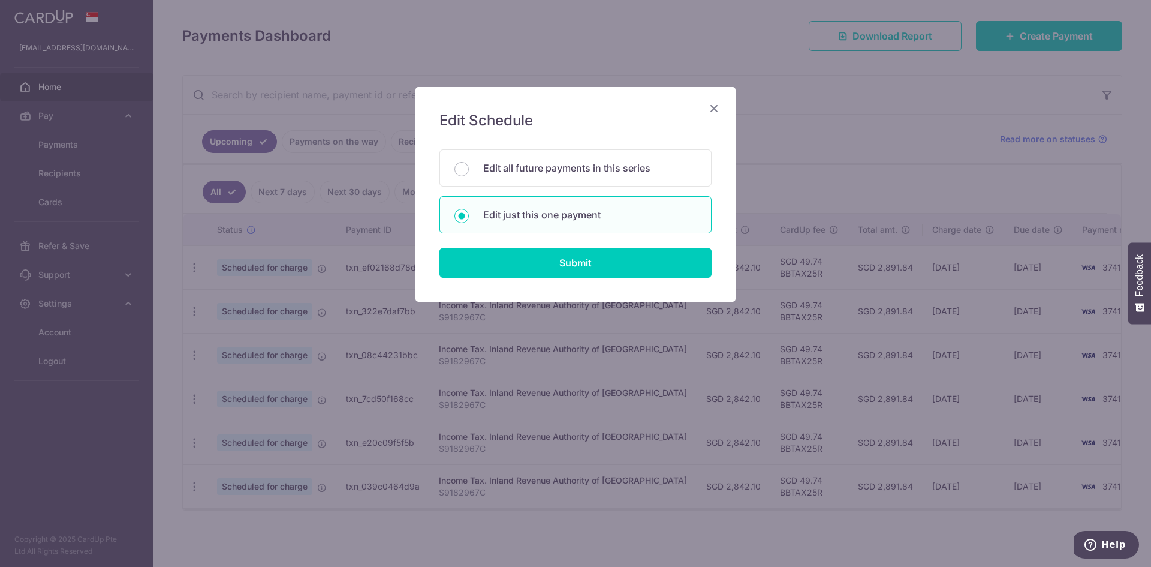
drag, startPoint x: 517, startPoint y: 175, endPoint x: 511, endPoint y: 237, distance: 62.6
click at [517, 174] on div "Edit all future payments in this series" at bounding box center [575, 167] width 272 height 37
radio input "true"
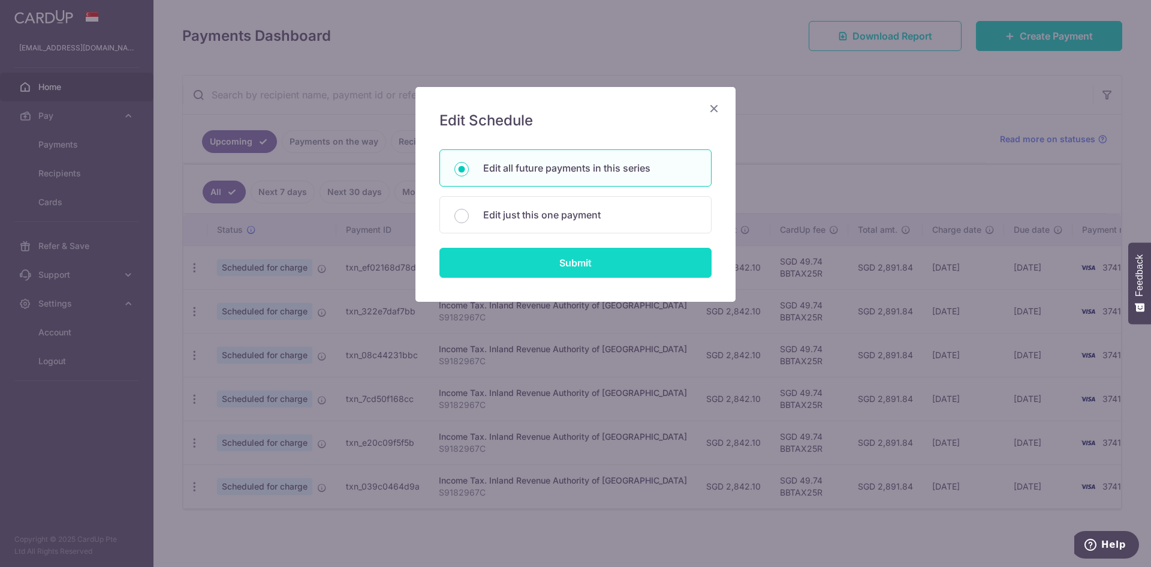
click at [512, 258] on input "Submit" at bounding box center [575, 263] width 272 height 30
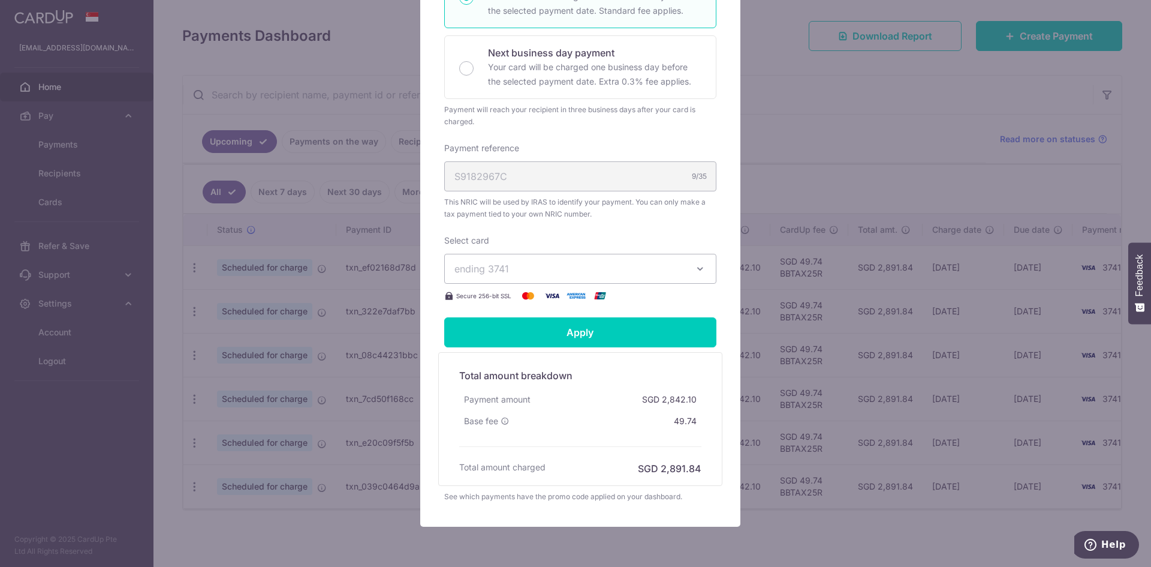
scroll to position [345, 0]
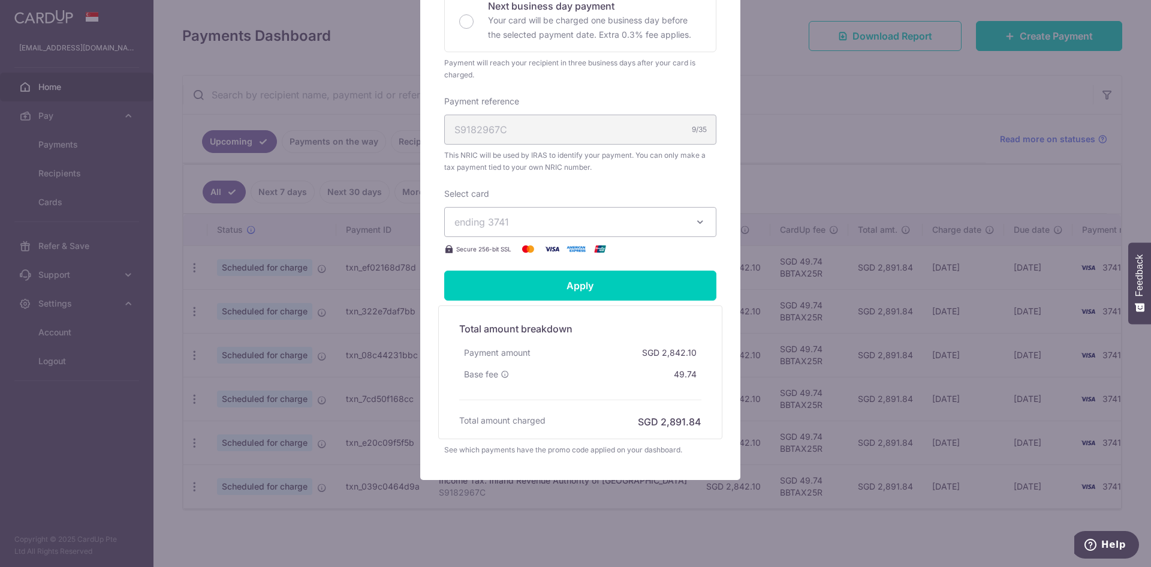
click at [583, 225] on span "ending 3741" at bounding box center [569, 222] width 230 height 14
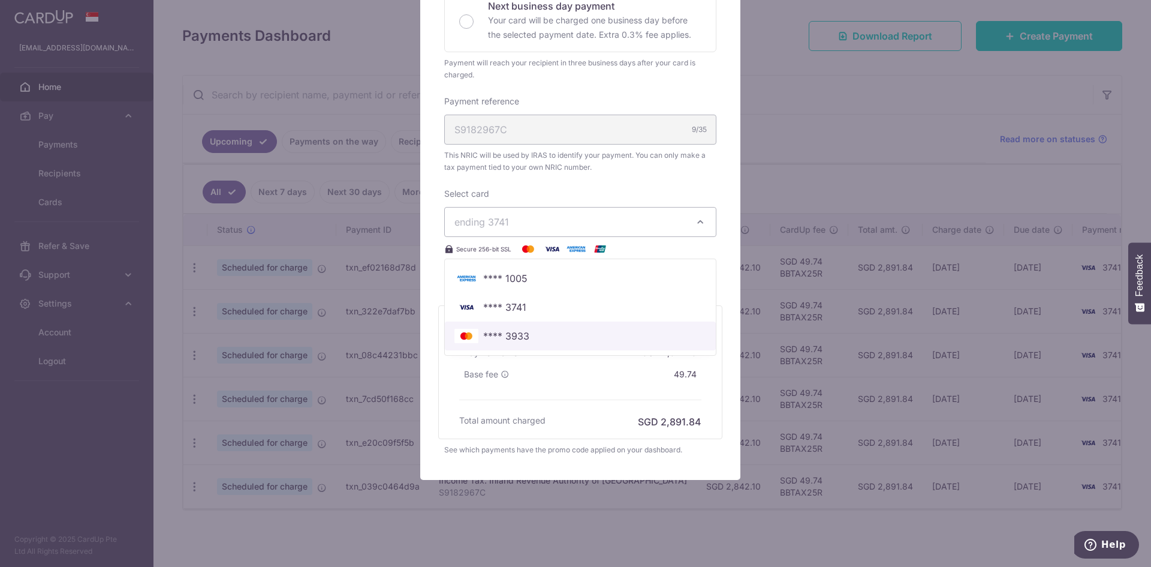
click at [550, 330] on span "**** 3933" at bounding box center [580, 336] width 252 height 14
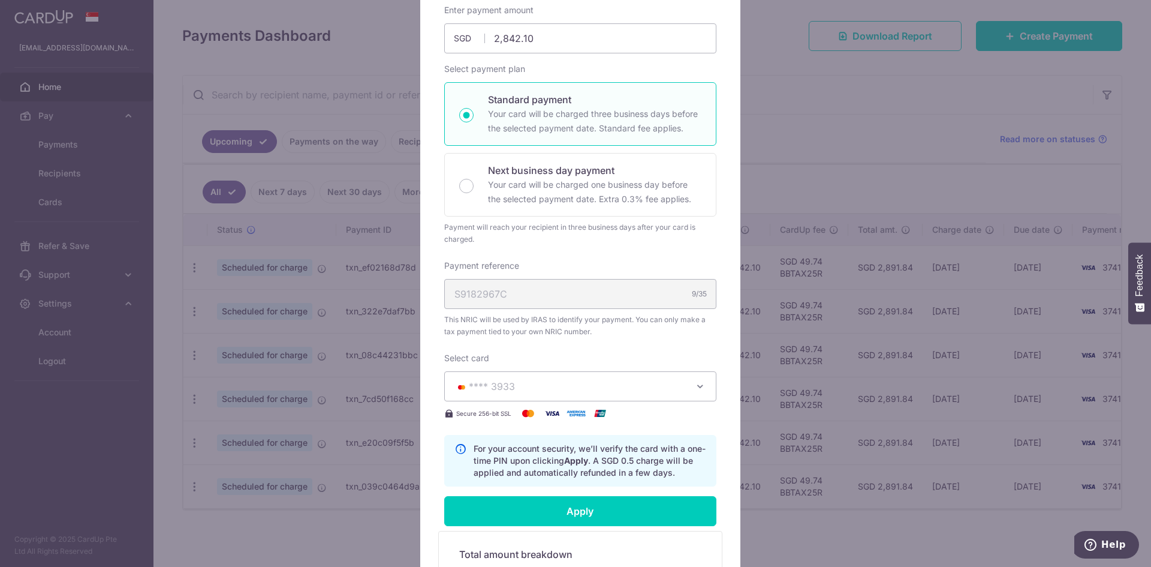
scroll to position [106, 0]
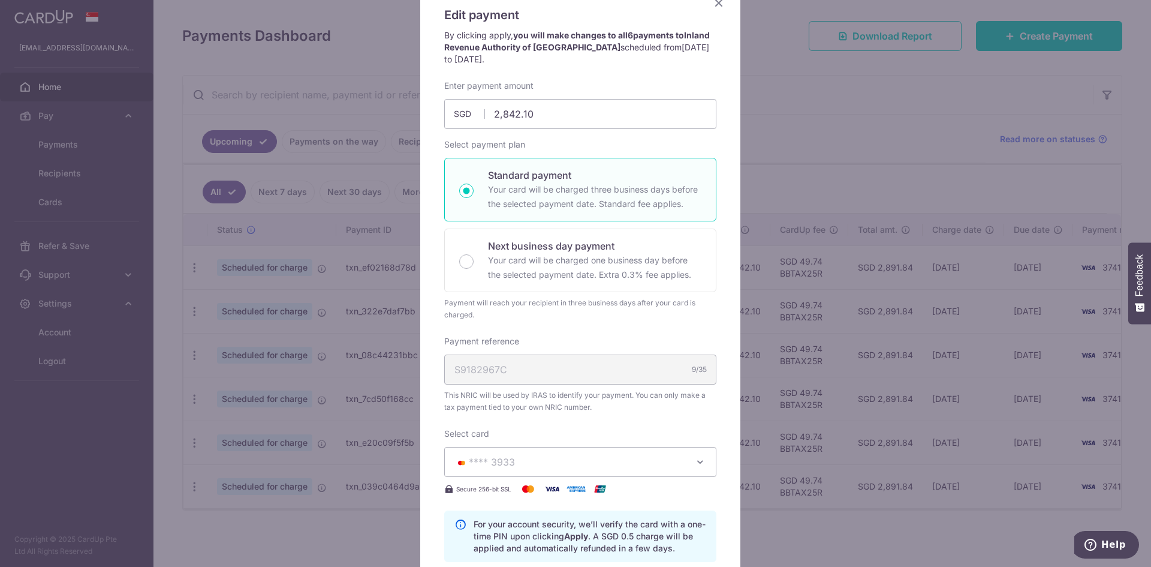
click at [715, 10] on div "Edit payment By clicking apply, you will make changes to all 6 payments to Inla…" at bounding box center [580, 380] width 320 height 799
click at [715, 8] on icon "Close" at bounding box center [719, 2] width 14 height 15
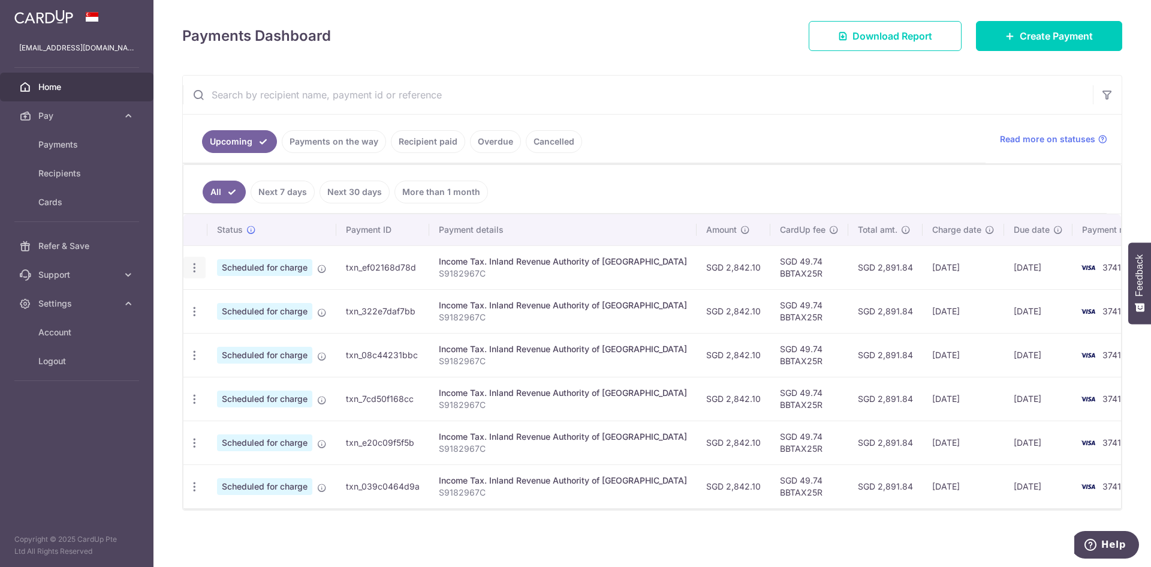
click at [196, 261] on icon "button" at bounding box center [194, 267] width 13 height 13
click at [252, 305] on span "Update payment" at bounding box center [259, 300] width 82 height 14
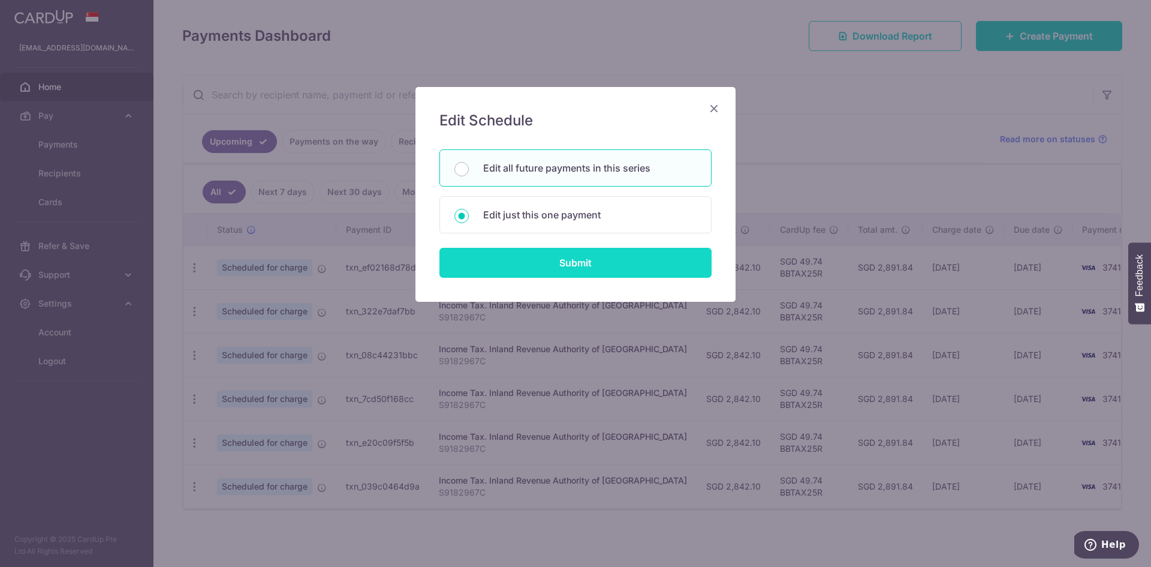
click at [510, 261] on input "Submit" at bounding box center [575, 263] width 272 height 30
radio input "true"
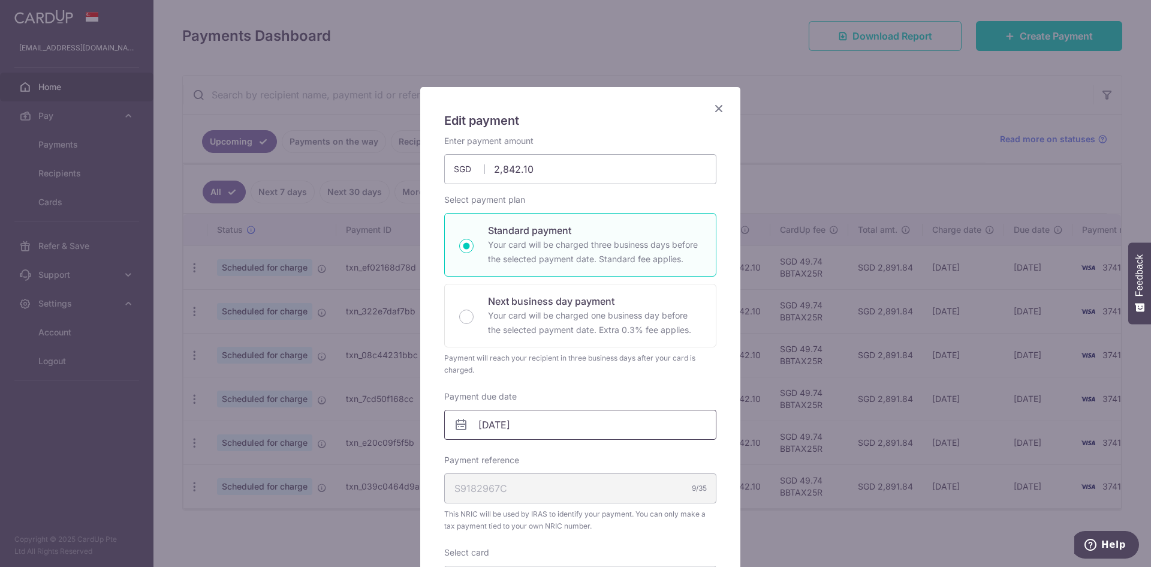
scroll to position [180, 0]
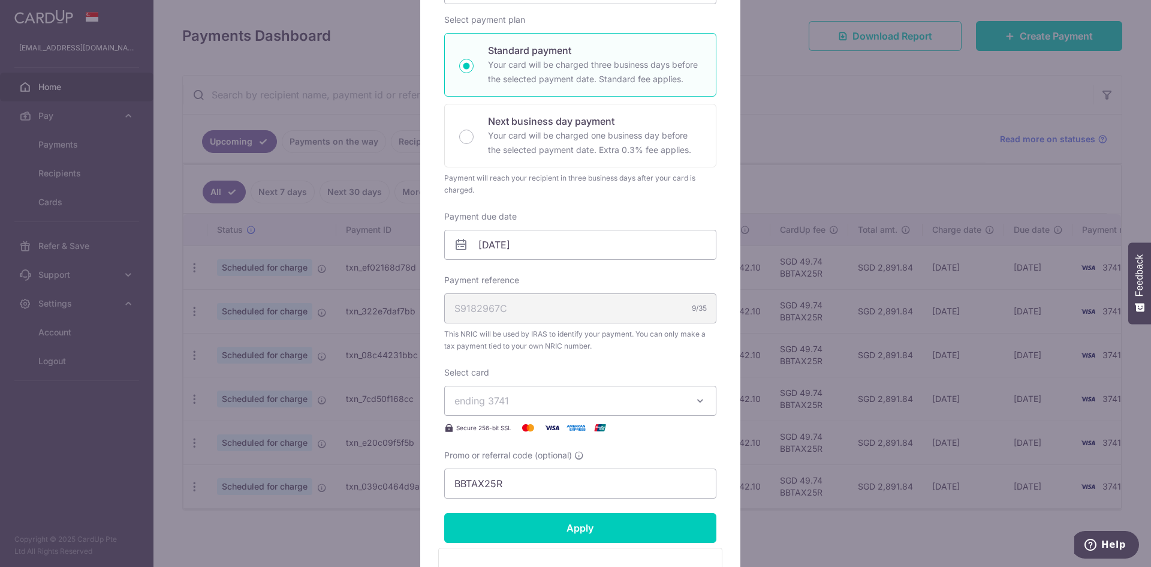
click at [495, 402] on span "ending 3741" at bounding box center [481, 400] width 55 height 12
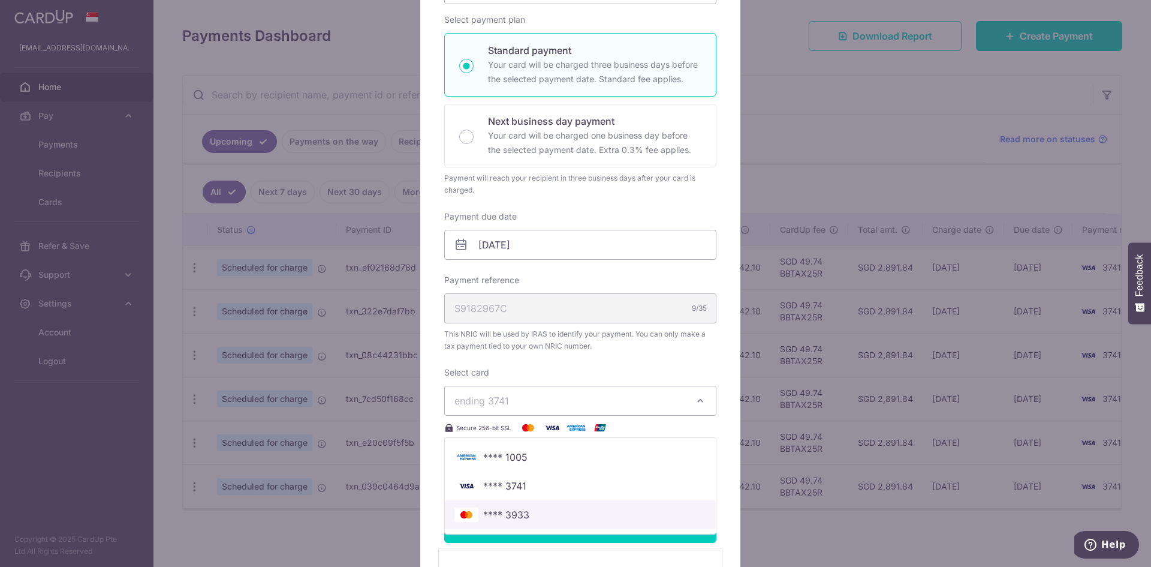
click at [556, 508] on span "**** 3933" at bounding box center [580, 514] width 252 height 14
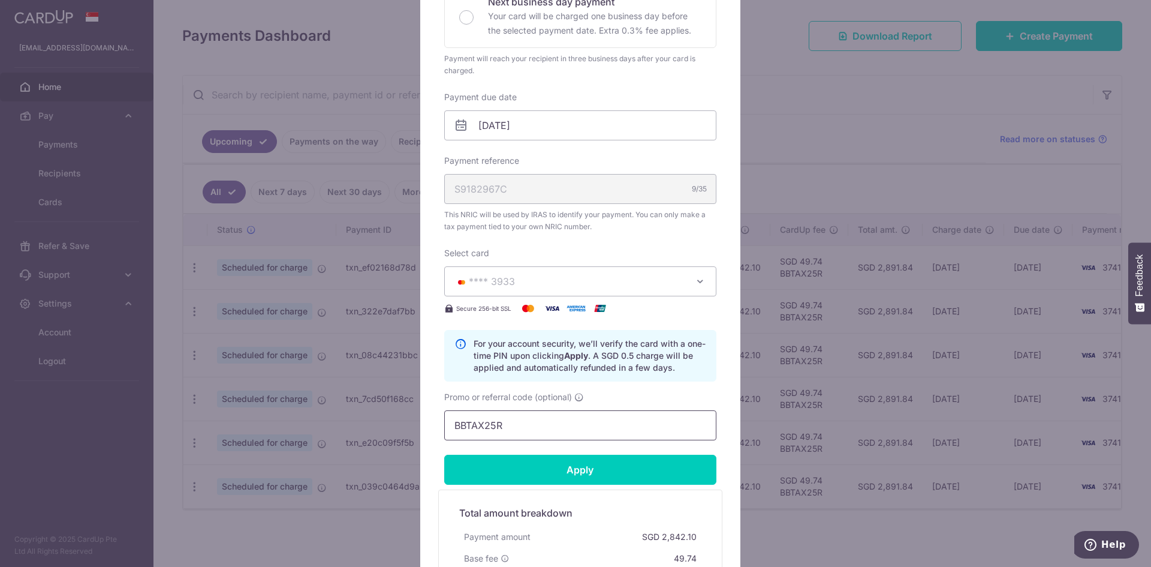
scroll to position [300, 0]
drag, startPoint x: 529, startPoint y: 425, endPoint x: 451, endPoint y: 424, distance: 77.9
click at [451, 424] on input "BBTAX25R" at bounding box center [580, 424] width 272 height 30
click at [570, 481] on input "Apply" at bounding box center [580, 469] width 272 height 30
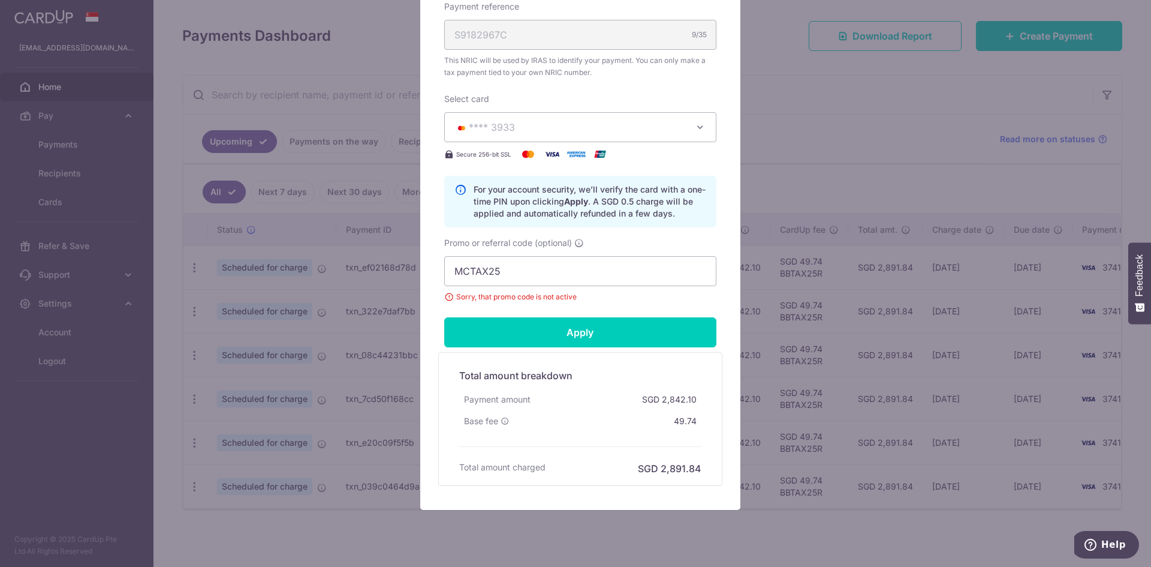
scroll to position [480, 0]
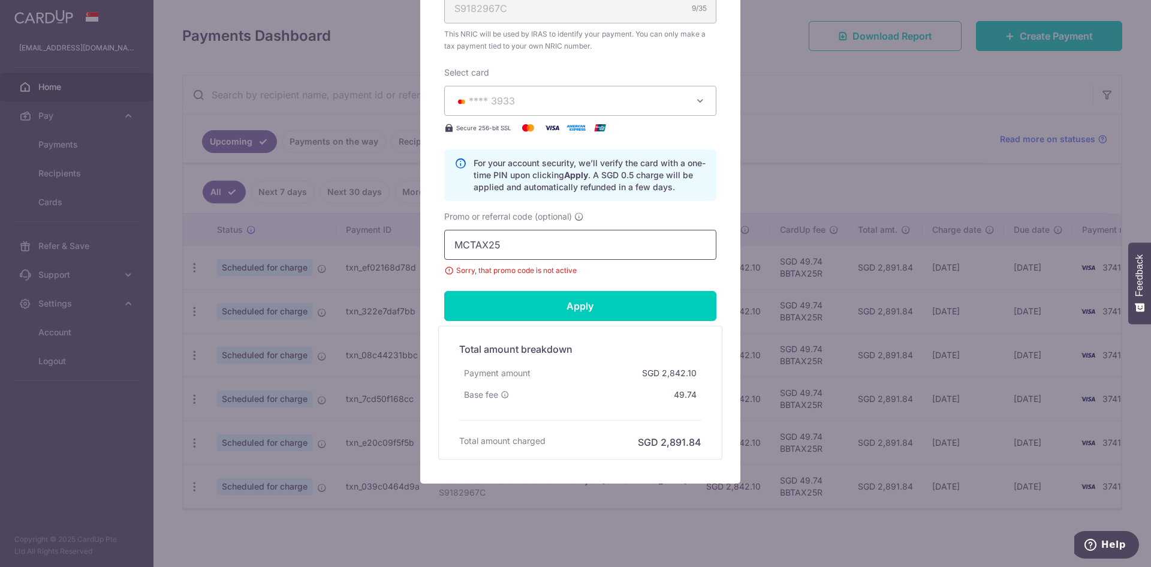
click at [556, 251] on input "MCTAX25" at bounding box center [580, 245] width 272 height 30
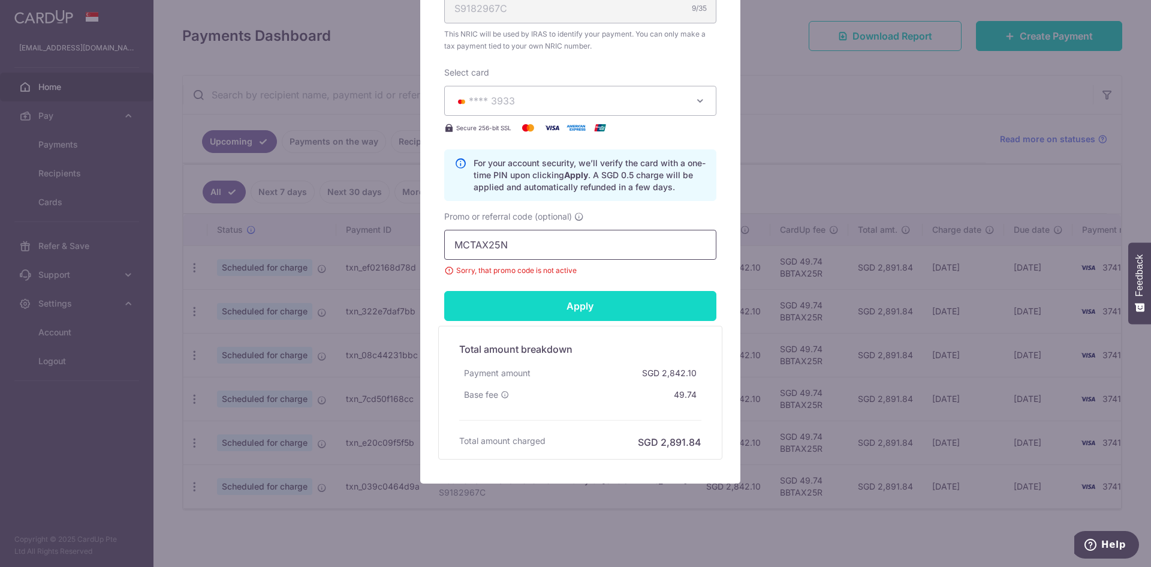
type input "MCTAX25N"
click at [557, 303] on input "Apply" at bounding box center [580, 306] width 272 height 30
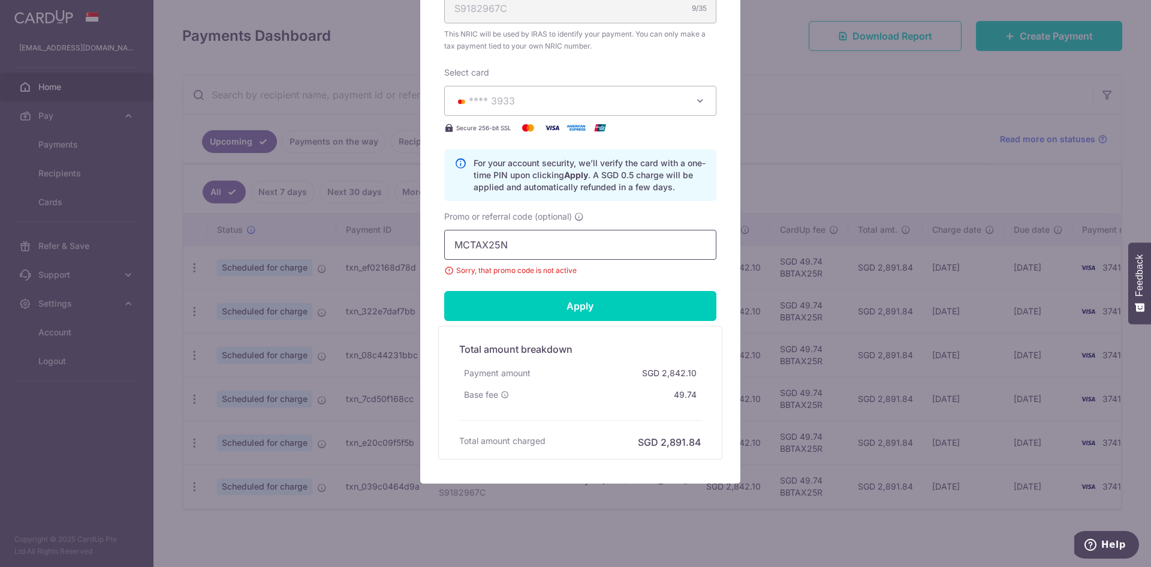
drag, startPoint x: 554, startPoint y: 240, endPoint x: 447, endPoint y: 242, distance: 106.7
click at [447, 242] on input "MCTAX25N" at bounding box center [580, 245] width 272 height 30
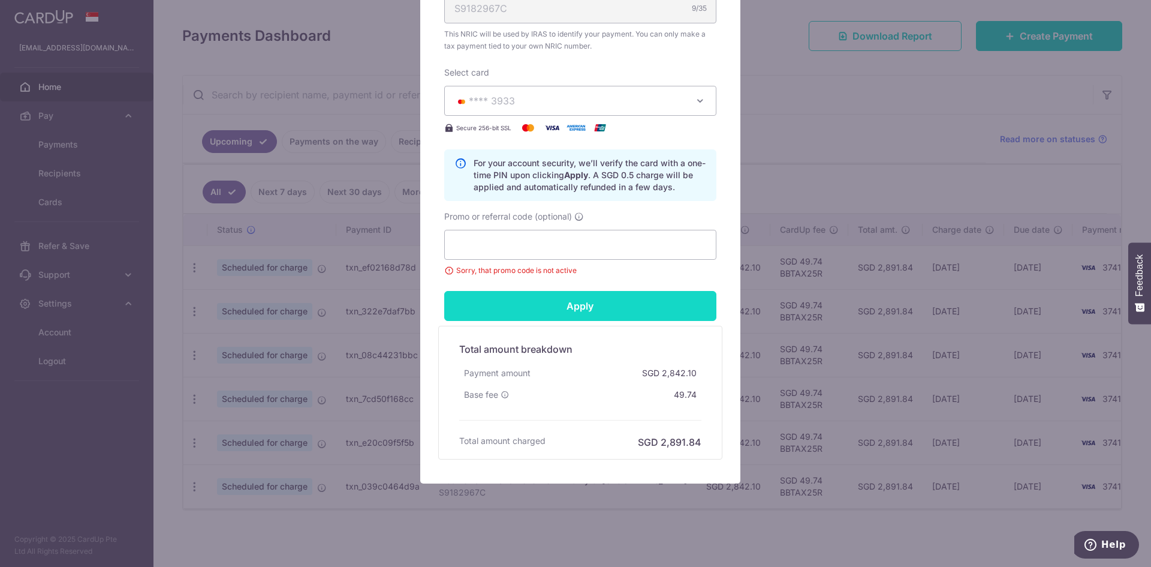
click at [529, 305] on input "Apply" at bounding box center [580, 306] width 272 height 30
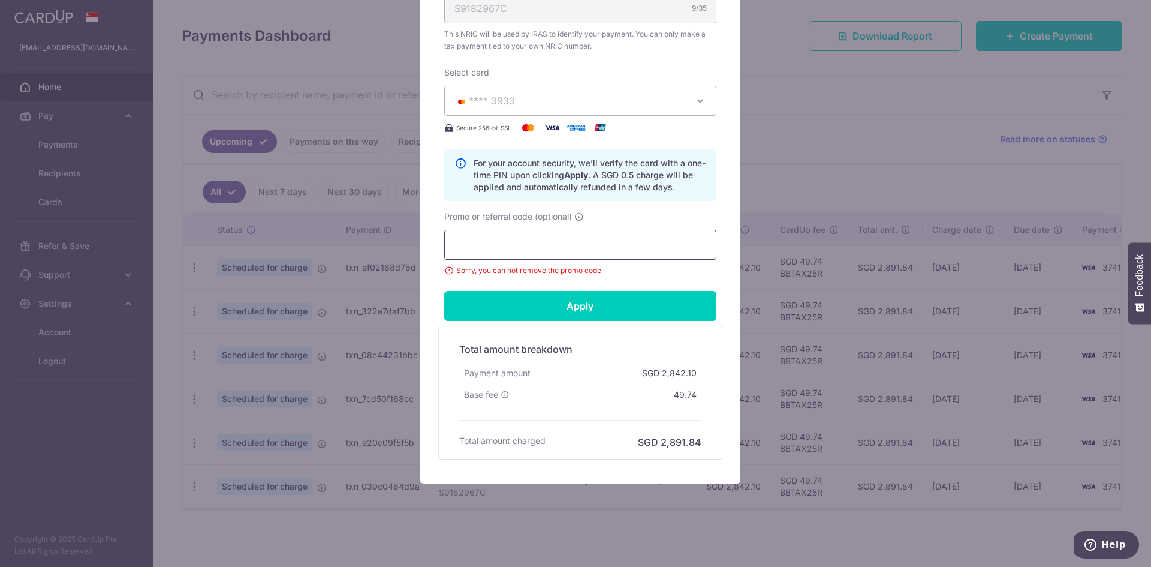
click at [618, 252] on input "Promo or referral code (optional)" at bounding box center [580, 245] width 272 height 30
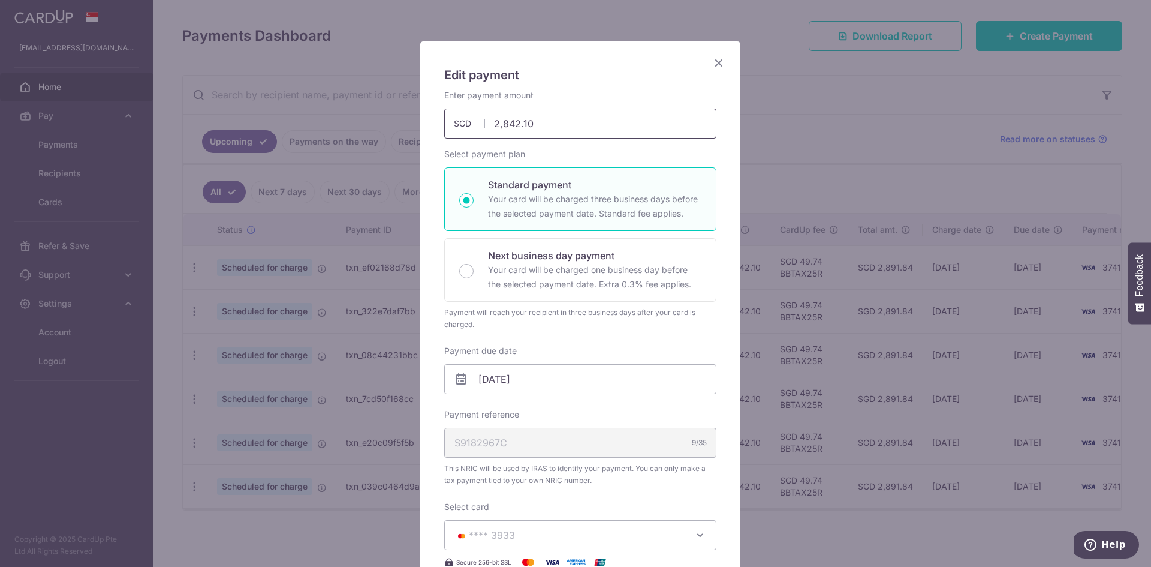
scroll to position [0, 0]
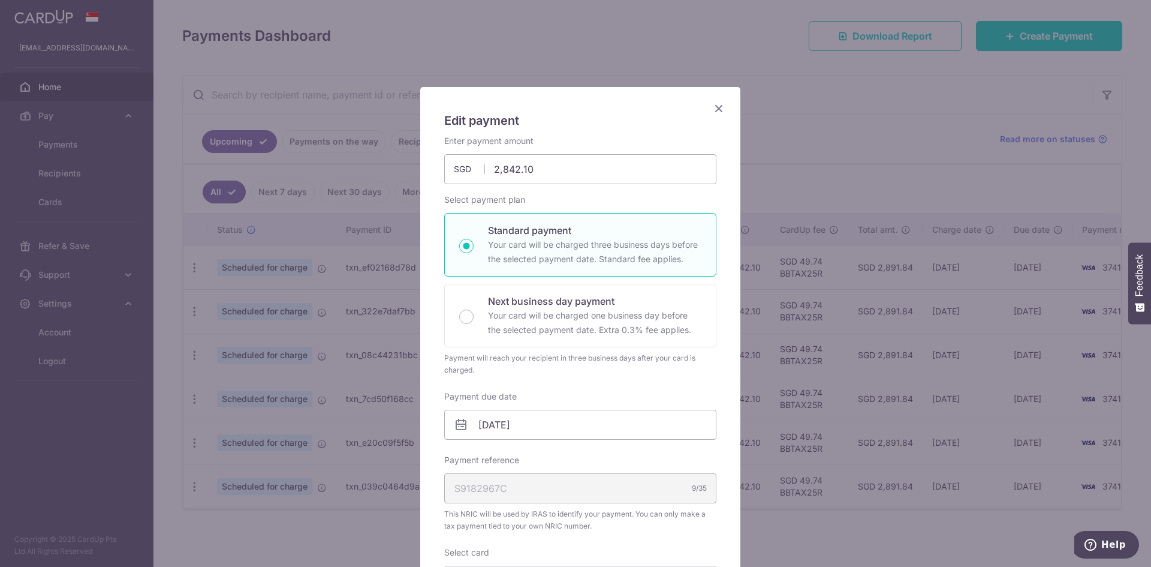
click at [718, 106] on icon "Close" at bounding box center [719, 108] width 14 height 15
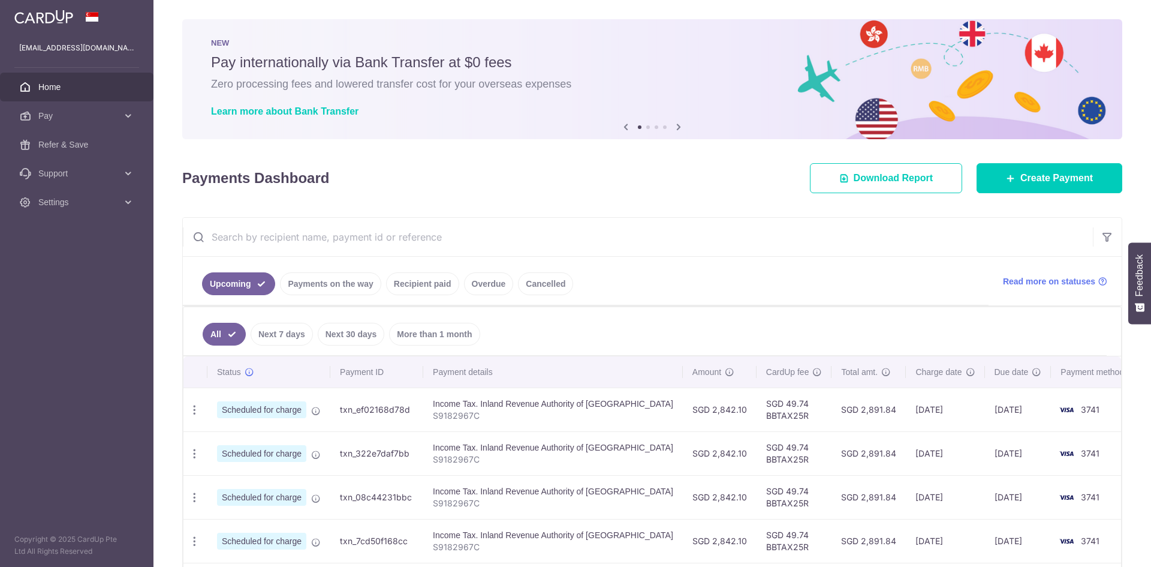
click at [194, 415] on icon "button" at bounding box center [194, 409] width 13 height 13
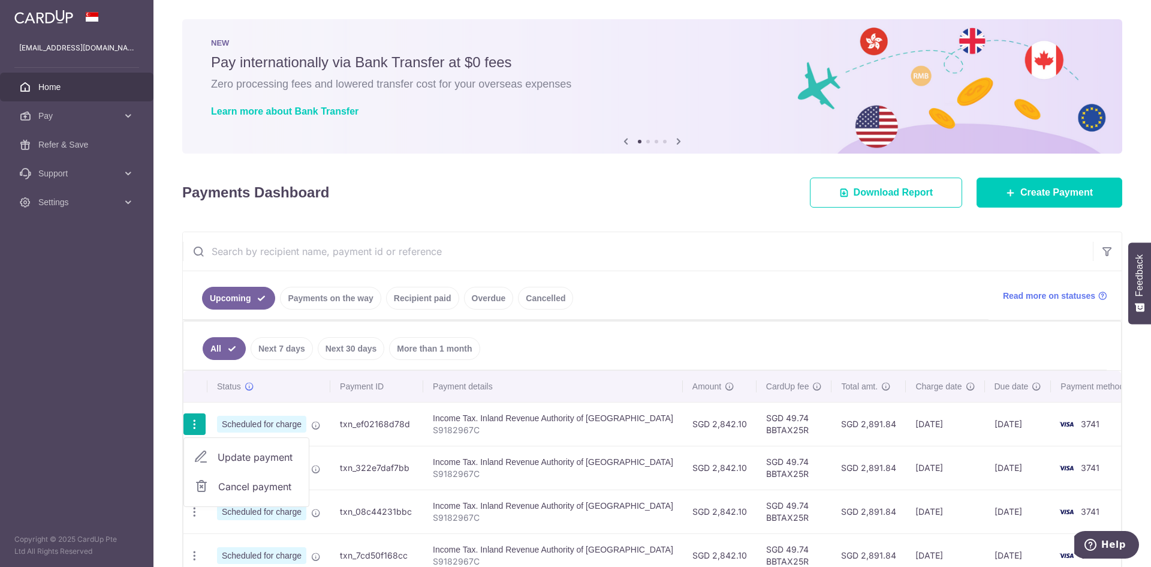
click at [230, 484] on span "Cancel payment" at bounding box center [258, 486] width 80 height 14
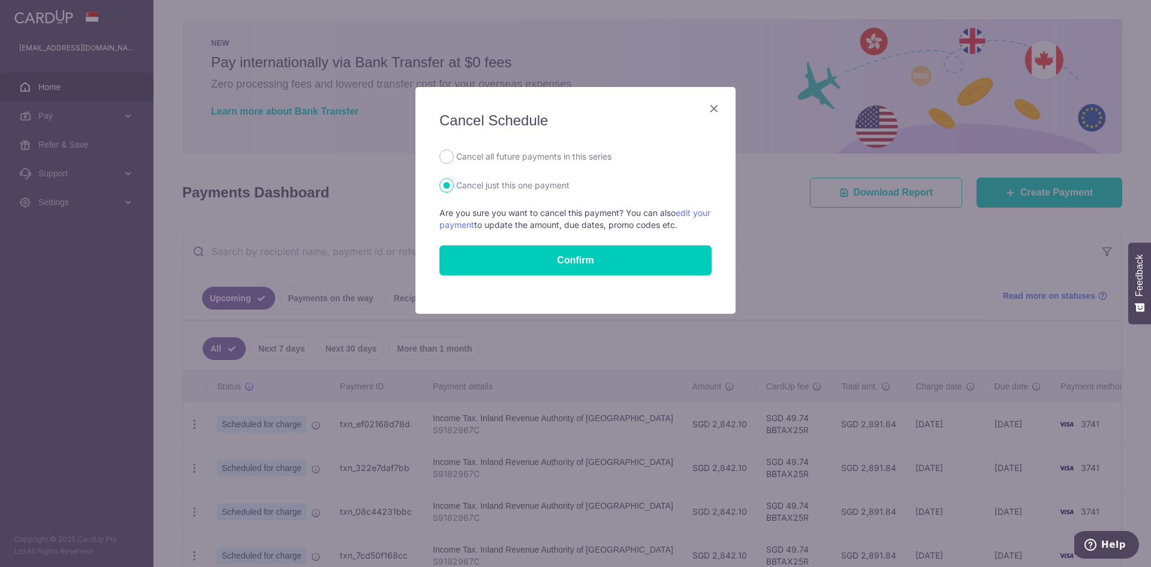
click at [499, 169] on form "Cancel all future payments in this series Cancel just this one payment Are you …" at bounding box center [575, 212] width 272 height 126
click at [499, 158] on label "Cancel all future payments in this series" at bounding box center [533, 156] width 155 height 14
click at [454, 158] on input "Cancel all future payments in this series" at bounding box center [446, 156] width 14 height 14
radio input "true"
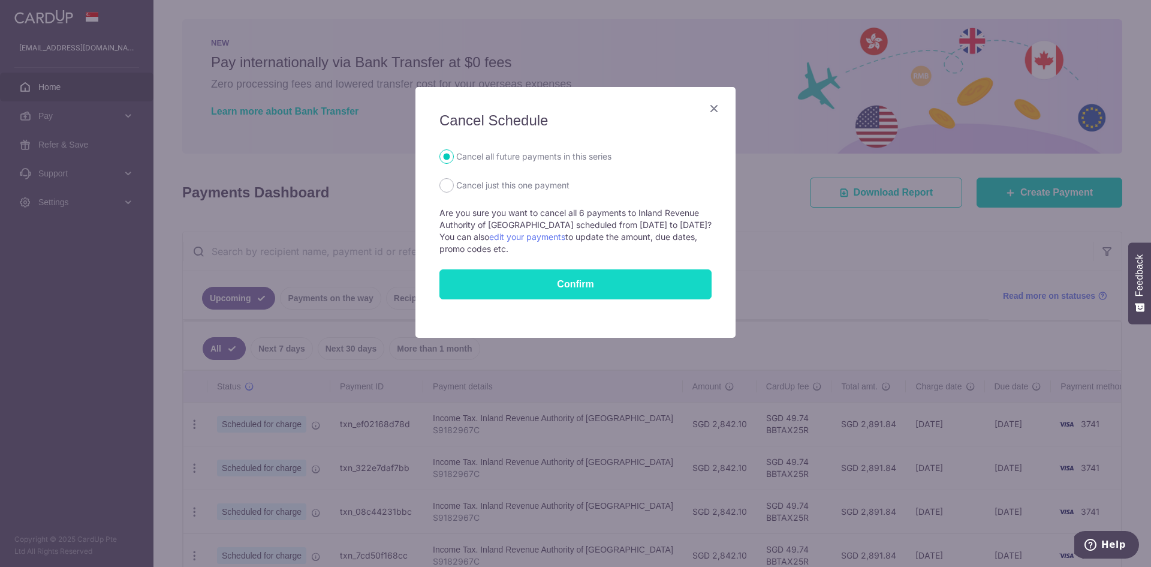
click at [499, 275] on button "Confirm" at bounding box center [575, 284] width 272 height 30
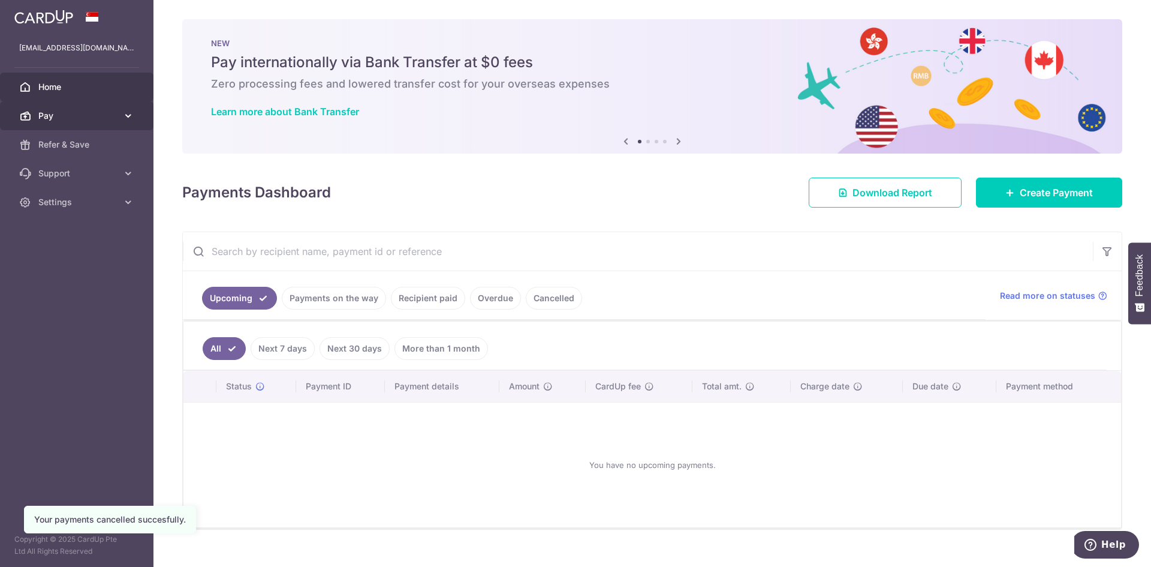
click at [51, 113] on span "Pay" at bounding box center [77, 116] width 79 height 12
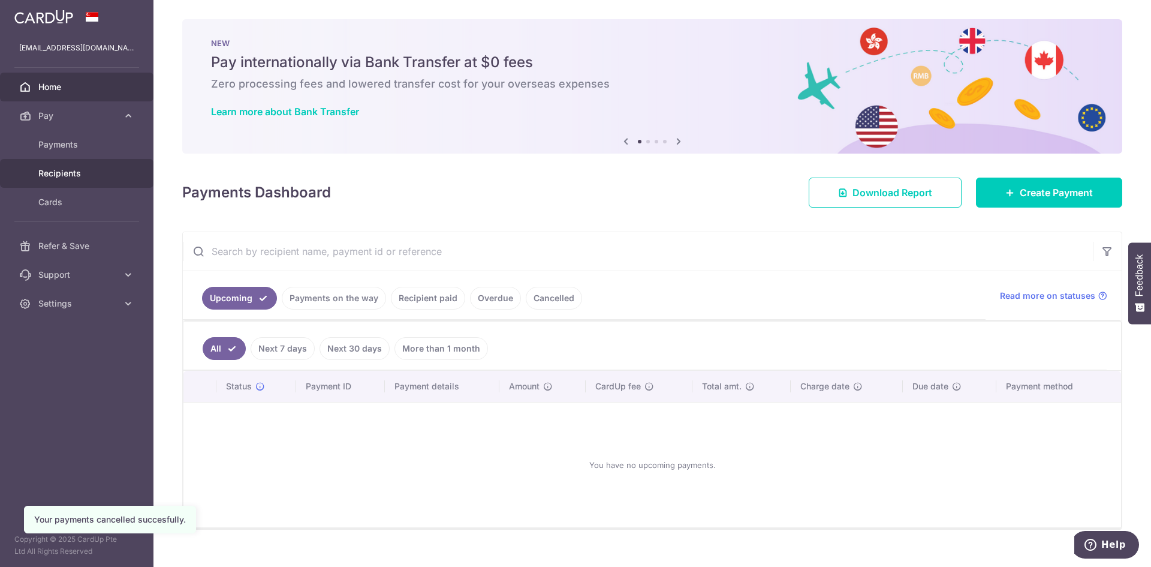
click at [75, 173] on span "Recipients" at bounding box center [77, 173] width 79 height 12
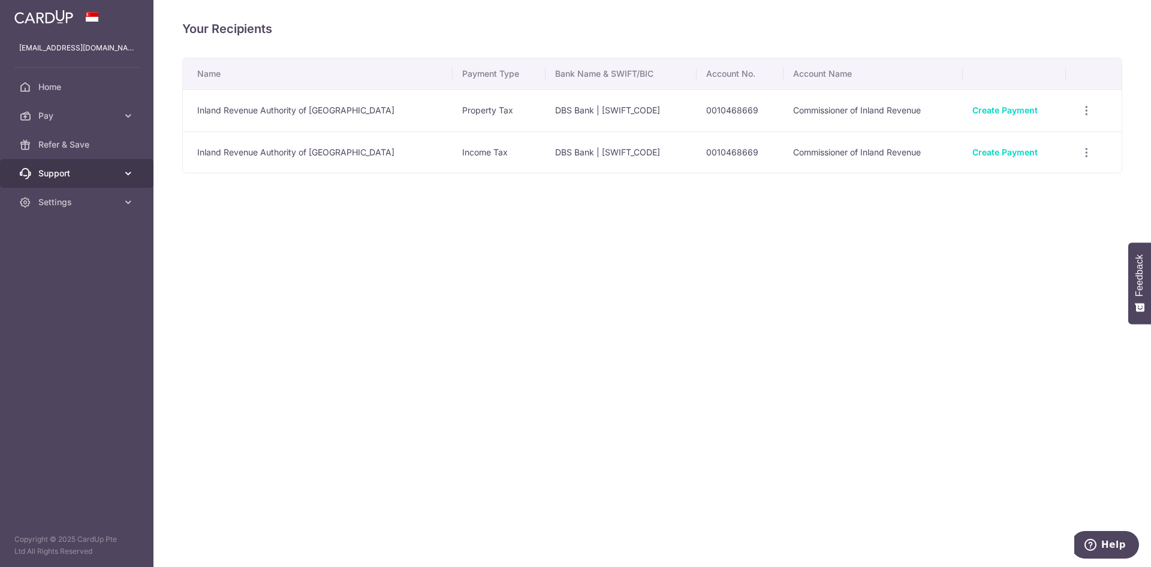
click at [71, 181] on link "Support" at bounding box center [76, 173] width 153 height 29
click at [69, 269] on span "Settings" at bounding box center [77, 275] width 79 height 12
click at [70, 191] on link "FAQ" at bounding box center [76, 202] width 153 height 29
